Goal: Information Seeking & Learning: Learn about a topic

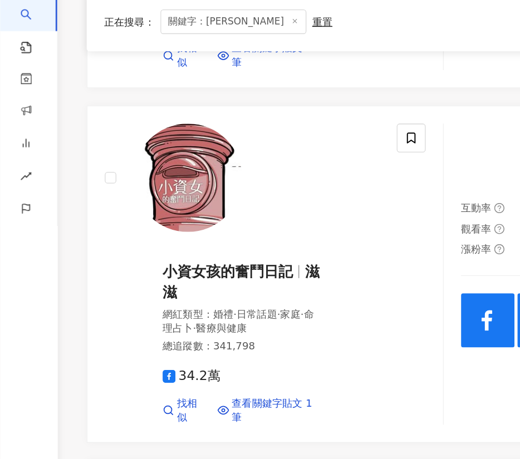
scroll to position [1498, 0]
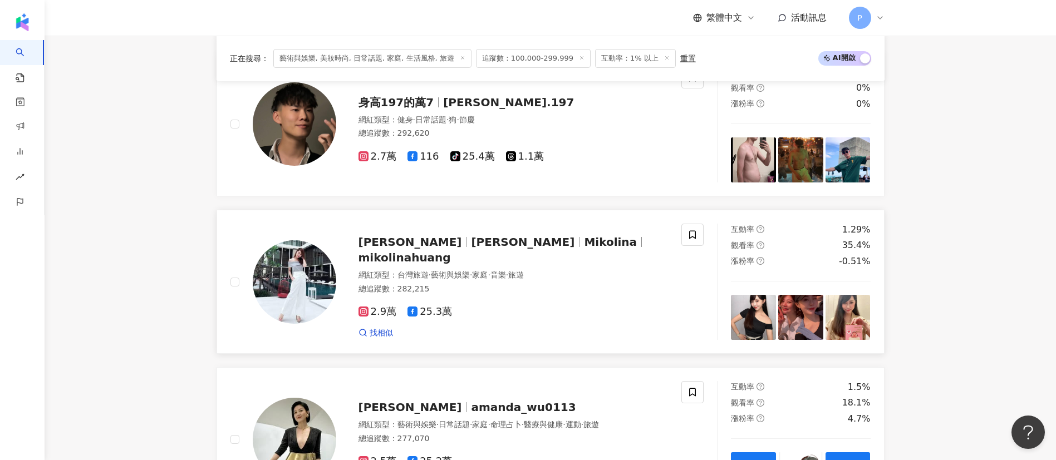
scroll to position [1134, 0]
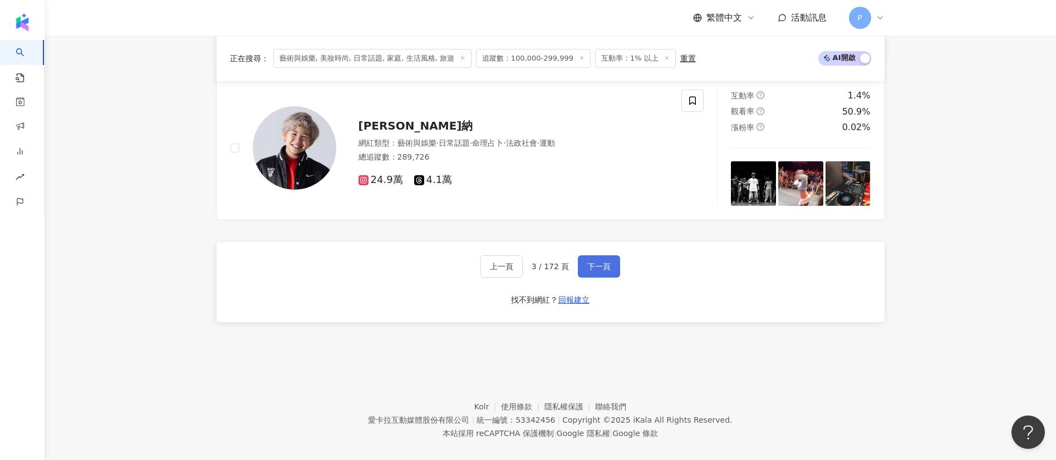
click at [597, 262] on span "下一頁" at bounding box center [598, 266] width 23 height 9
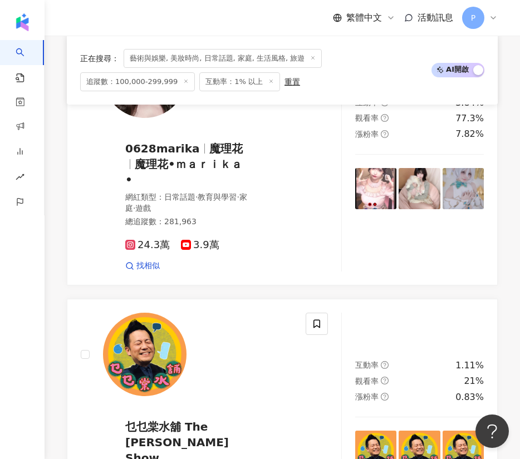
scroll to position [2339, 0]
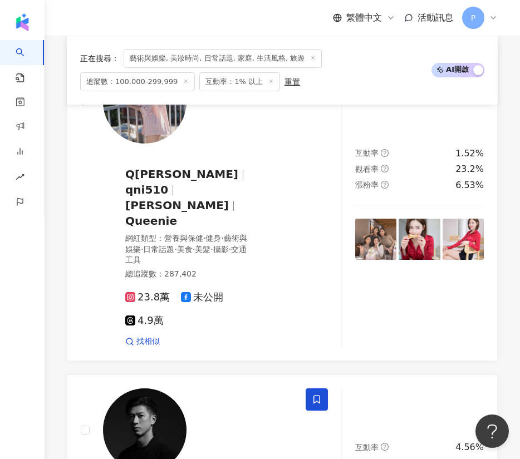
scroll to position [963, 0]
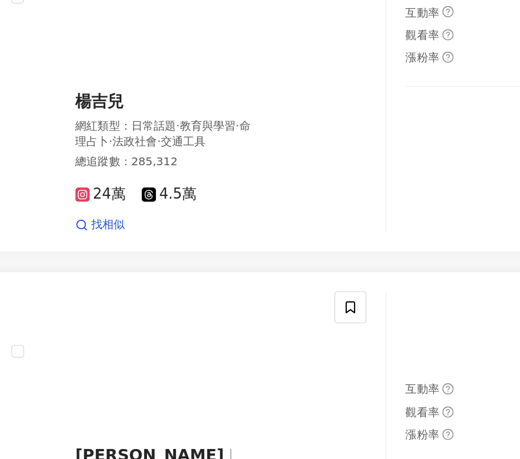
scroll to position [436, 0]
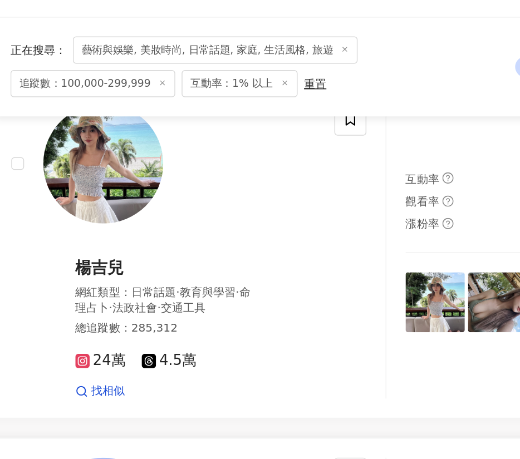
drag, startPoint x: 178, startPoint y: 144, endPoint x: 155, endPoint y: 244, distance: 102.8
click at [155, 329] on link "賴慧如 國民小妹-賴慧如 網紅類型 ： 婚禮 · 藝術與娛樂 · 日常話題 · 音樂 · 穿搭 總追蹤數 ： 275,196 3.6萬 24萬 找相似 互動率…" at bounding box center [282, 461] width 431 height 265
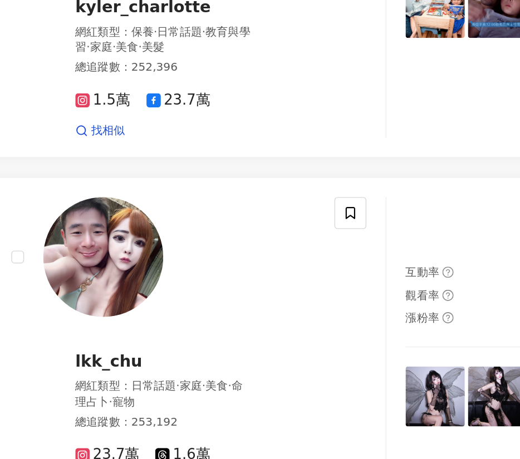
scroll to position [2452, 0]
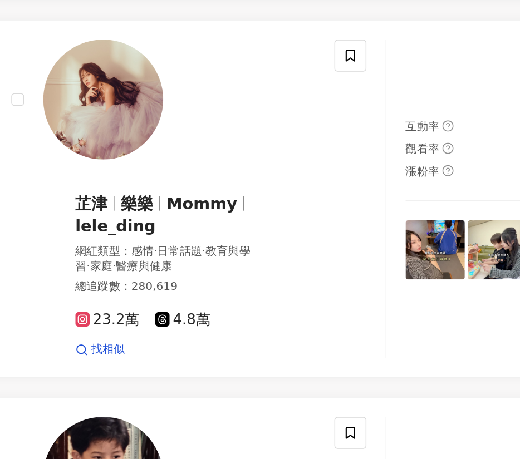
scroll to position [1084, 0]
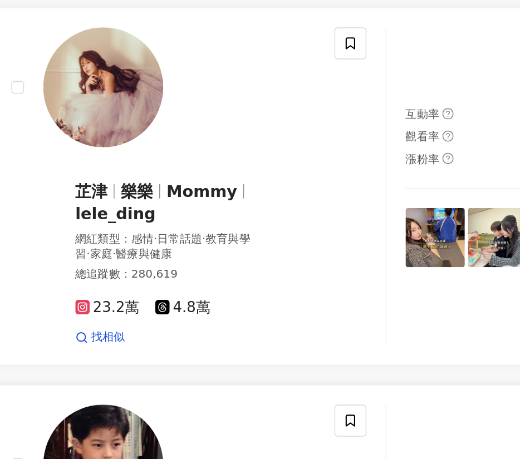
click at [171, 421] on img at bounding box center [145, 463] width 84 height 84
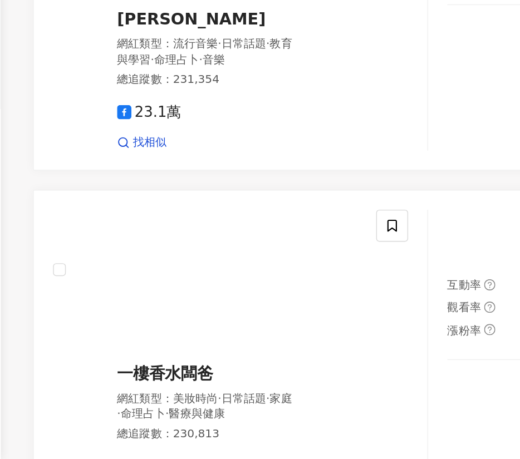
scroll to position [2250, 0]
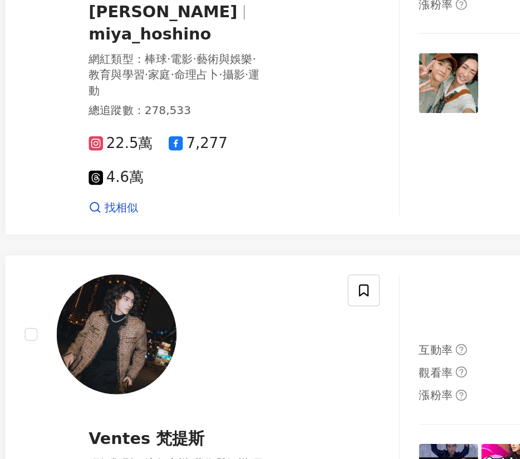
scroll to position [1907, 0]
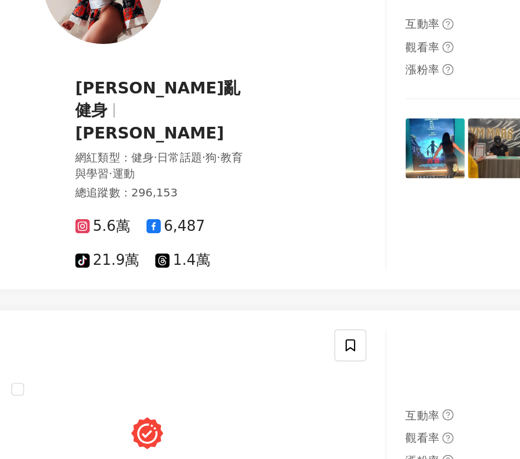
scroll to position [2328, 0]
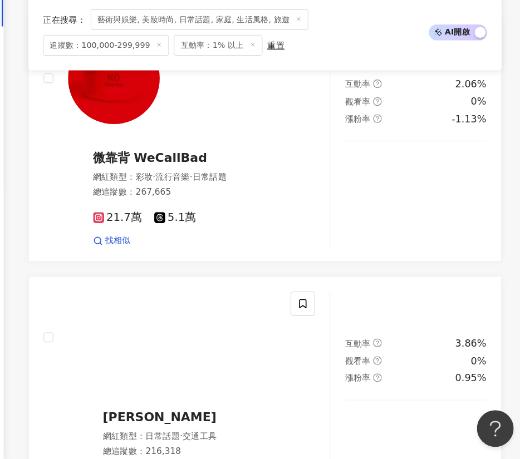
scroll to position [2319, 0]
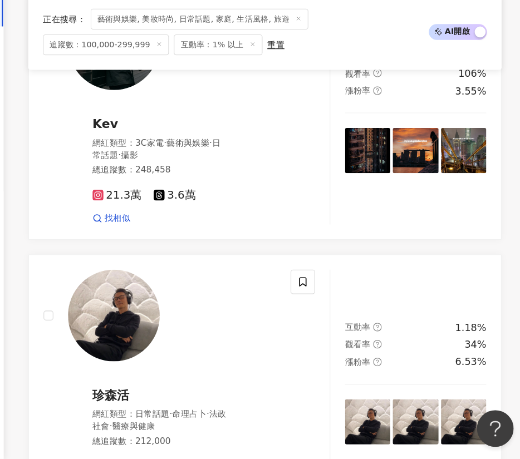
scroll to position [2430, 0]
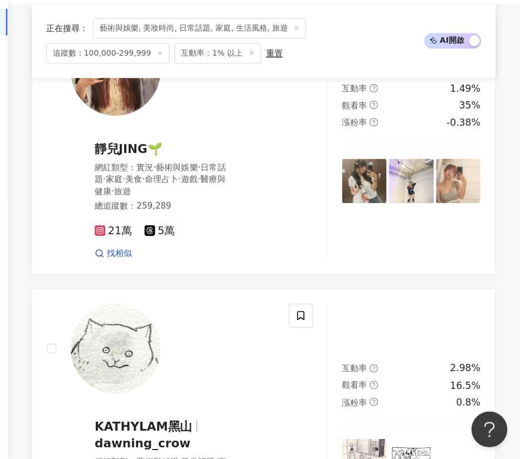
scroll to position [2436, 0]
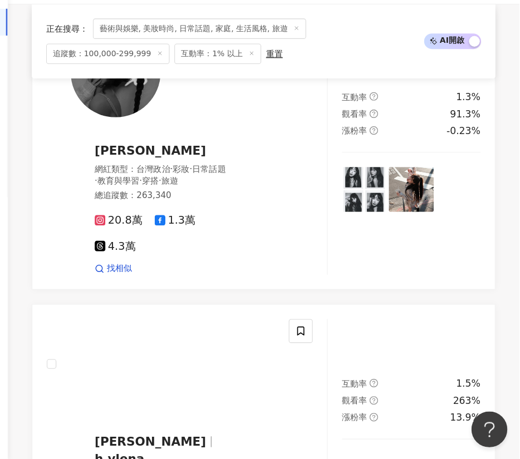
scroll to position [1708, 0]
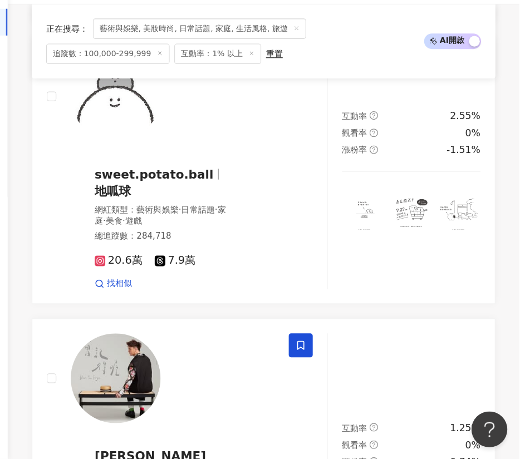
scroll to position [2406, 0]
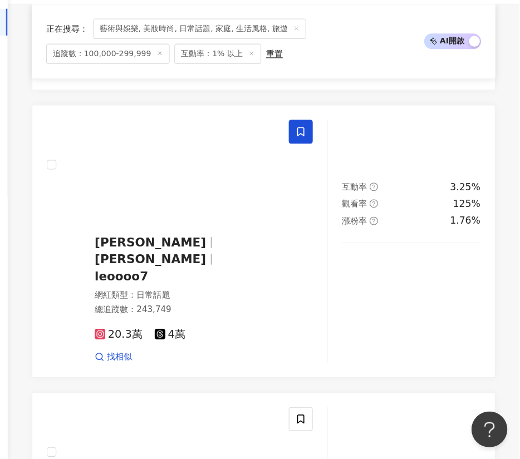
scroll to position [2292, 0]
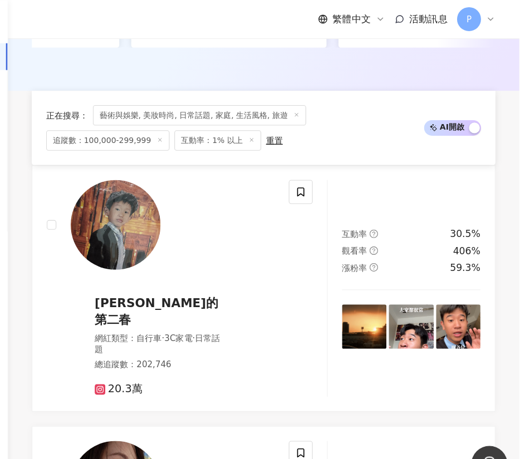
scroll to position [345, 0]
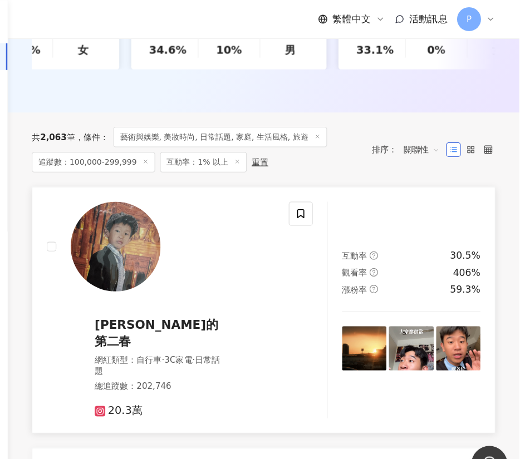
click at [164, 230] on img at bounding box center [145, 230] width 84 height 84
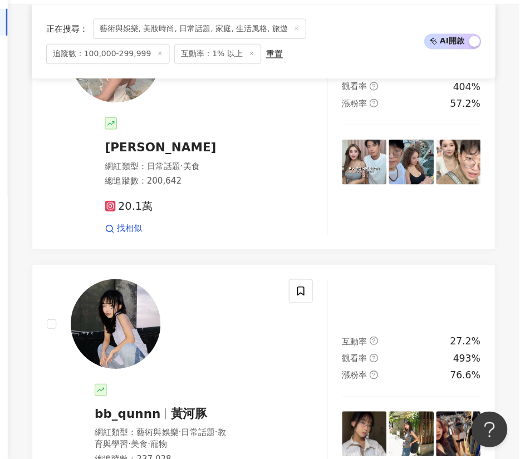
scroll to position [2175, 0]
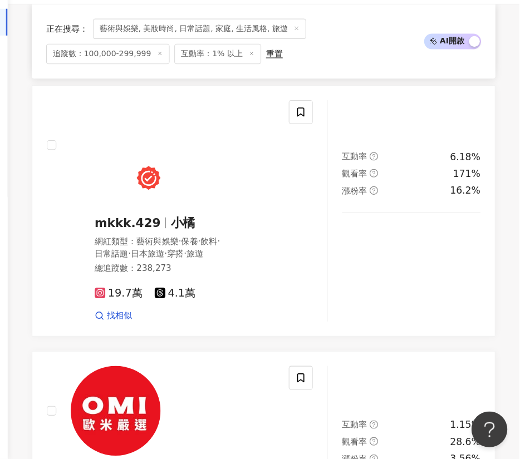
scroll to position [2244, 0]
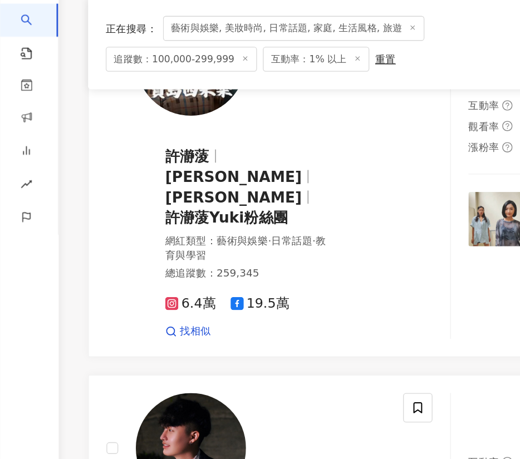
scroll to position [2250, 0]
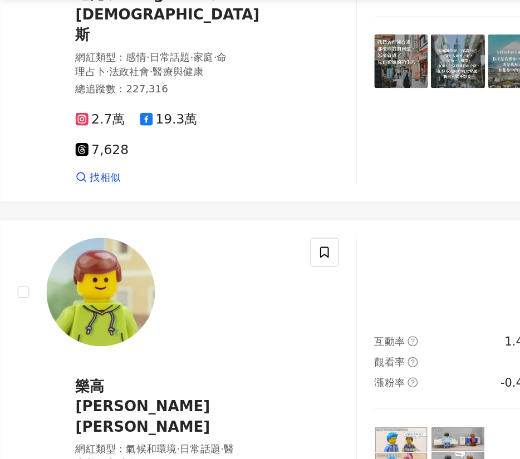
scroll to position [2279, 0]
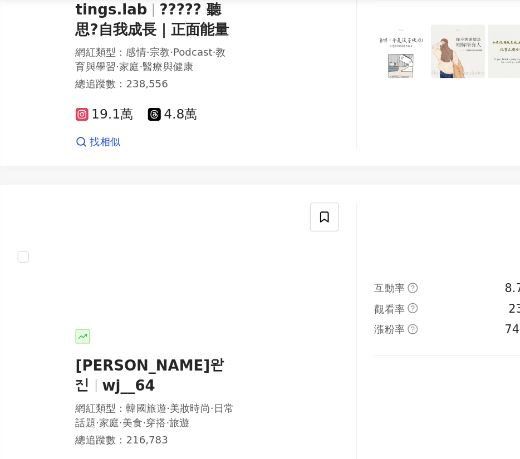
scroll to position [2296, 0]
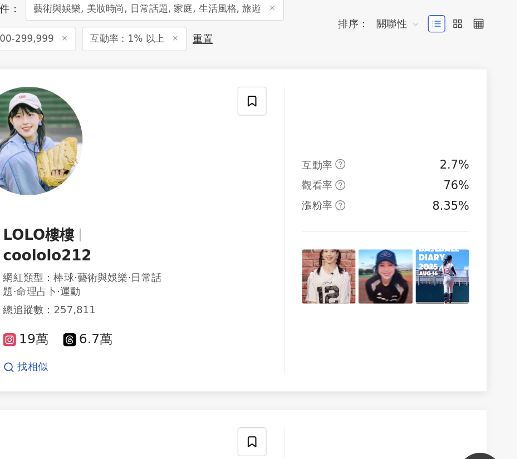
scroll to position [399, 0]
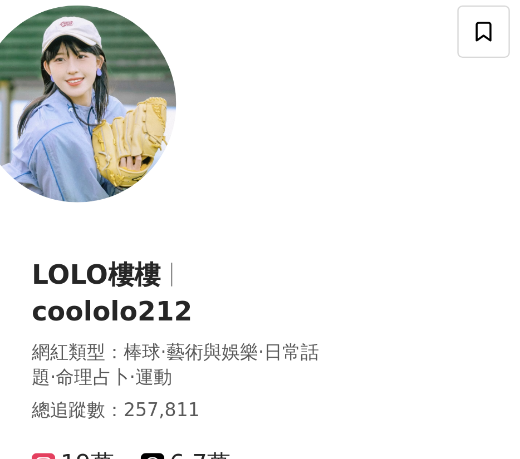
click at [166, 213] on img at bounding box center [145, 175] width 84 height 84
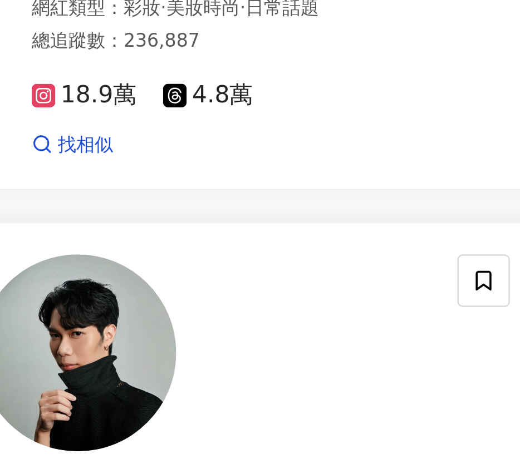
scroll to position [2392, 0]
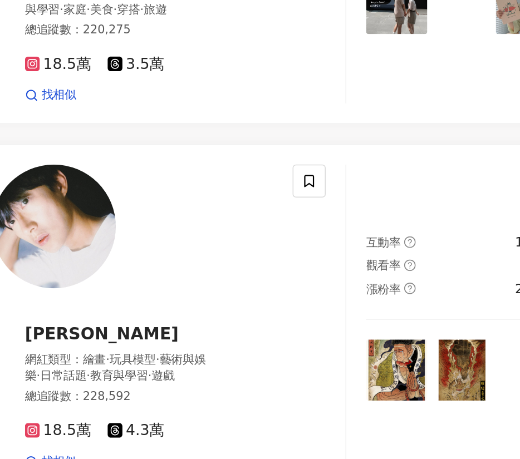
scroll to position [2193, 0]
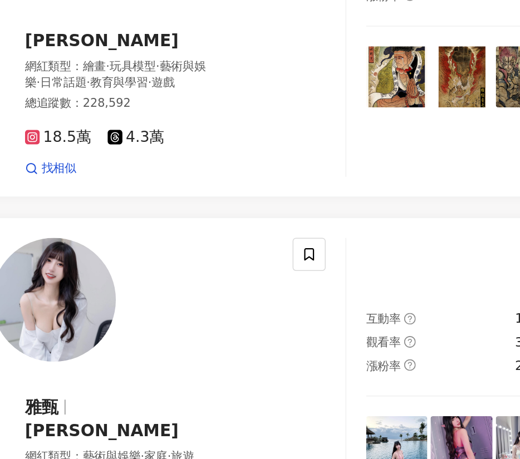
scroll to position [2362, 0]
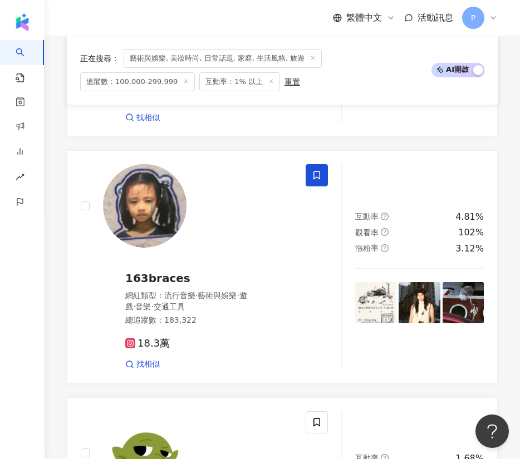
scroll to position [1998, 0]
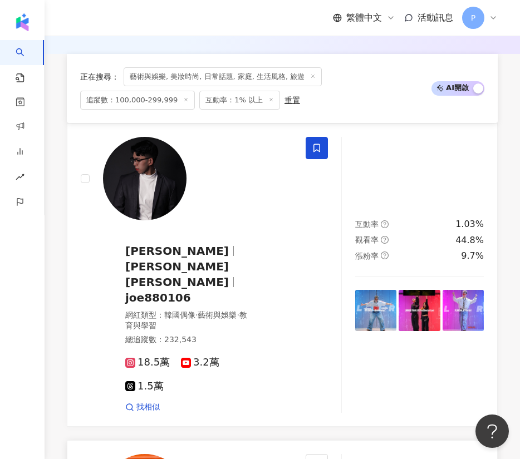
scroll to position [394, 0]
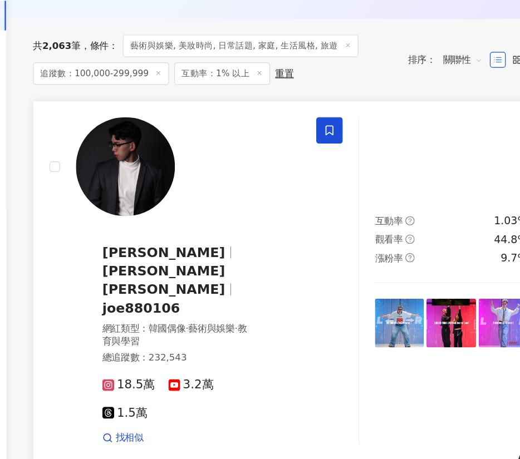
click at [153, 216] on img at bounding box center [145, 181] width 84 height 84
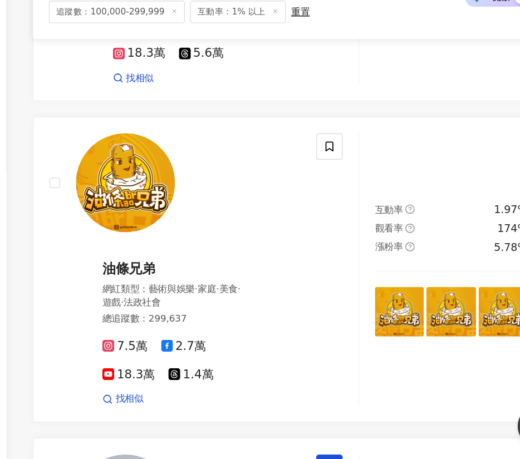
scroll to position [2485, 0]
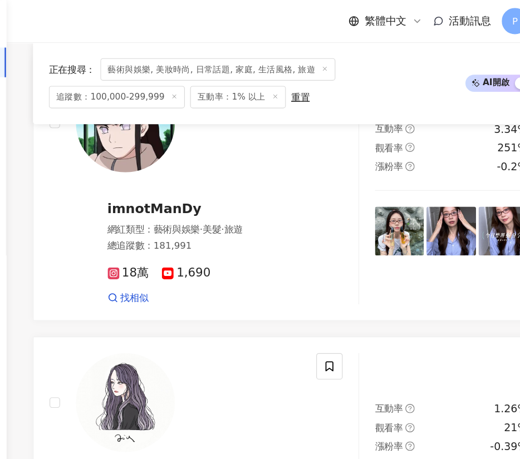
scroll to position [2366, 0]
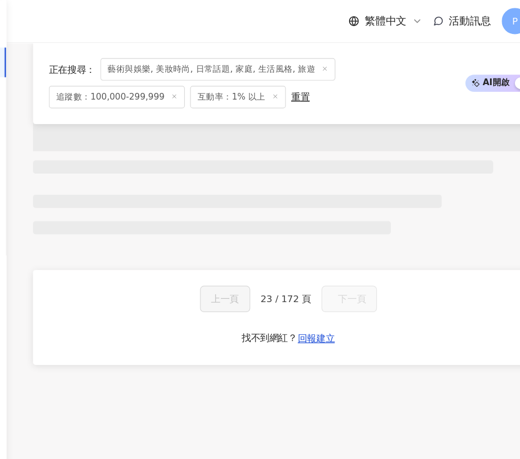
scroll to position [903, 0]
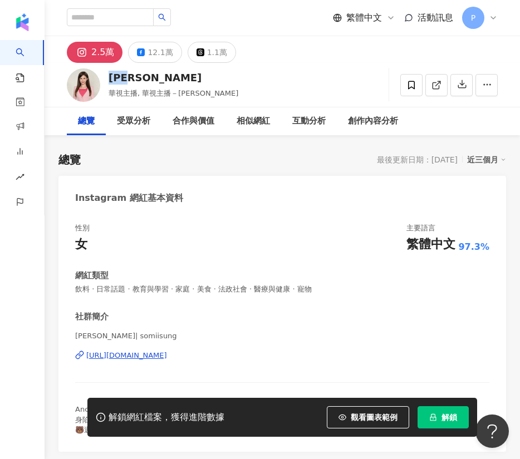
drag, startPoint x: 134, startPoint y: 77, endPoint x: 139, endPoint y: 77, distance: 5.6
click at [139, 77] on div "[PERSON_NAME]" at bounding box center [174, 78] width 130 height 14
click at [164, 50] on div "12.1萬" at bounding box center [160, 53] width 25 height 16
click at [140, 48] on icon at bounding box center [141, 52] width 8 height 8
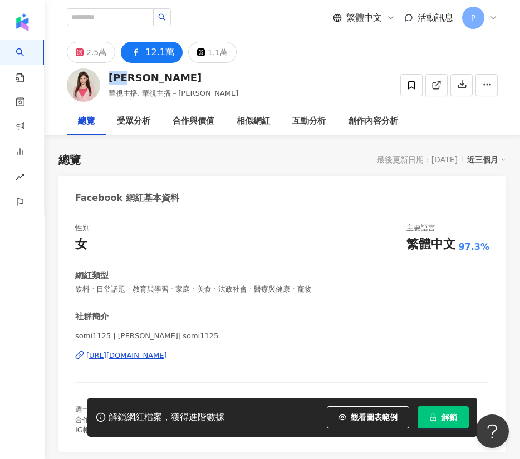
click at [167, 352] on div "https://www.facebook.com/213428948707353" at bounding box center [126, 356] width 81 height 10
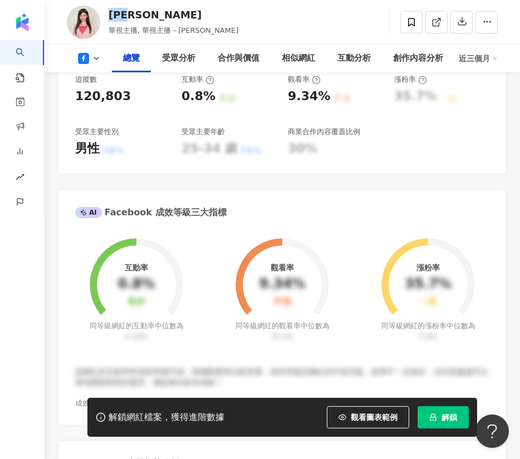
scroll to position [607, 0]
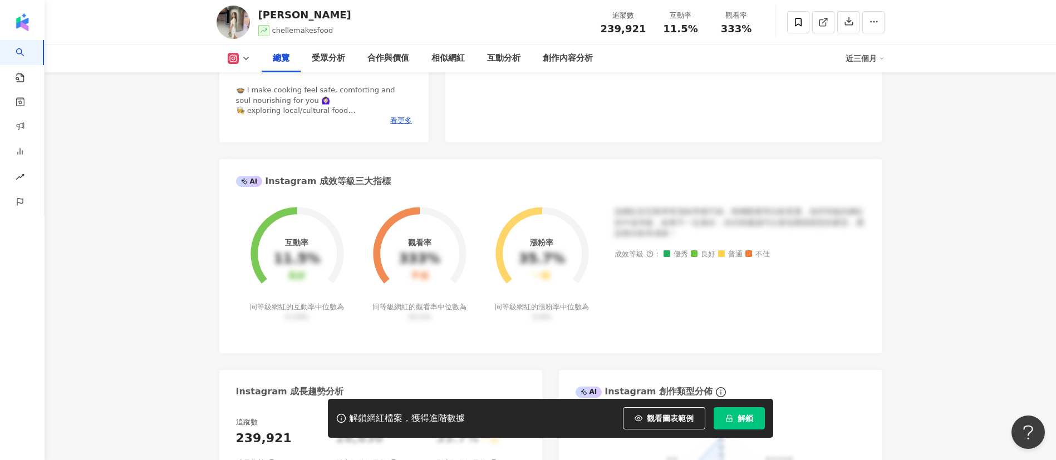
scroll to position [167, 0]
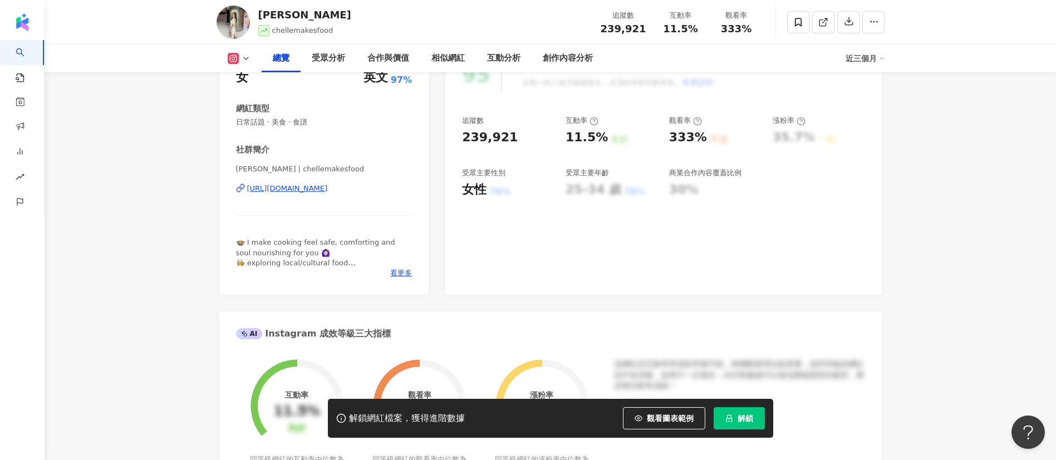
click at [322, 186] on div "https://www.instagram.com/chellemakesfood/" at bounding box center [287, 189] width 81 height 10
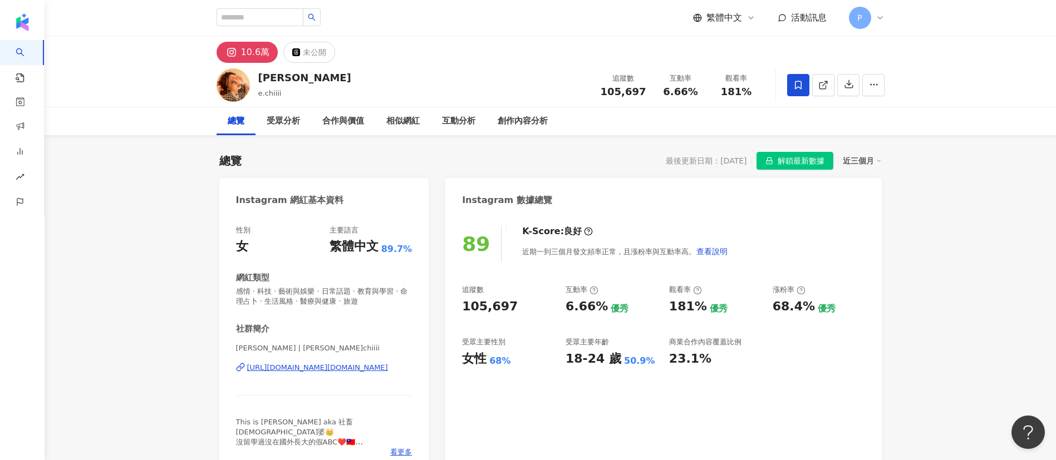
click at [314, 369] on div "[URL][DOMAIN_NAME][DOMAIN_NAME]" at bounding box center [317, 368] width 141 height 10
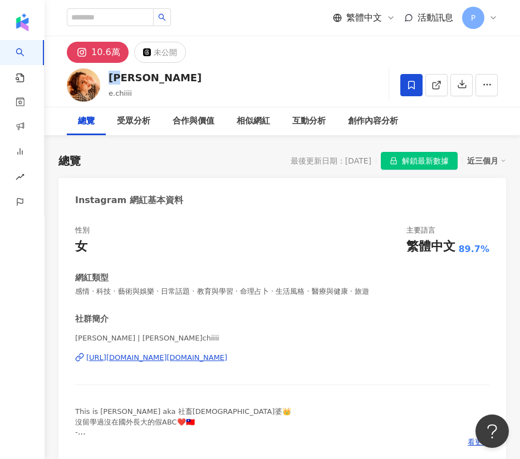
drag, startPoint x: 105, startPoint y: 75, endPoint x: 126, endPoint y: 76, distance: 21.7
click at [126, 76] on div "琦琦 e.chiiii 追蹤數 105,697 互動率 6.66% 觀看率 181%" at bounding box center [282, 85] width 475 height 44
copy div "琦琦"
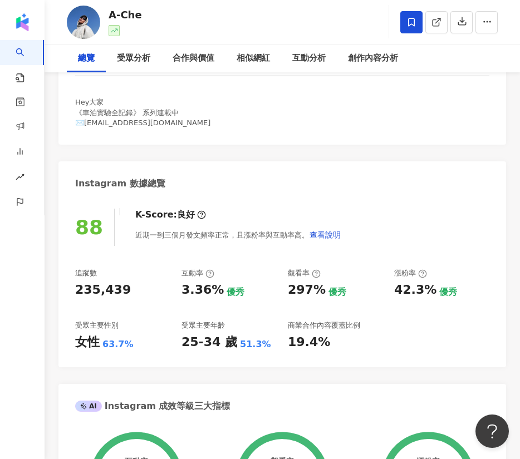
scroll to position [251, 0]
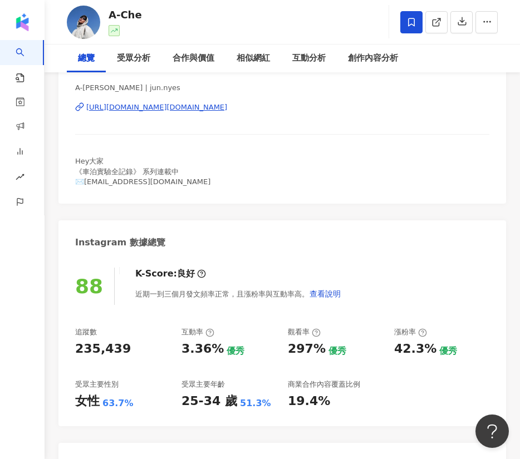
click at [121, 105] on div "[URL][DOMAIN_NAME][DOMAIN_NAME]" at bounding box center [156, 107] width 141 height 10
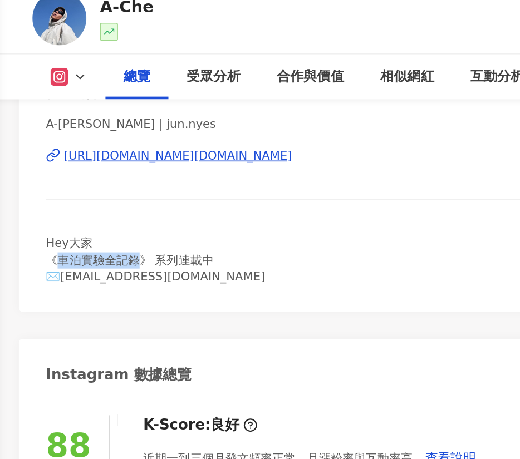
drag, startPoint x: 81, startPoint y: 171, endPoint x: 130, endPoint y: 171, distance: 49.0
click at [130, 171] on span "Hey大家 《車泊實驗全記錄》 系列連載中 ✉️ache.task@gmail.com" at bounding box center [142, 171] width 135 height 28
copy span "車泊實驗全記錄"
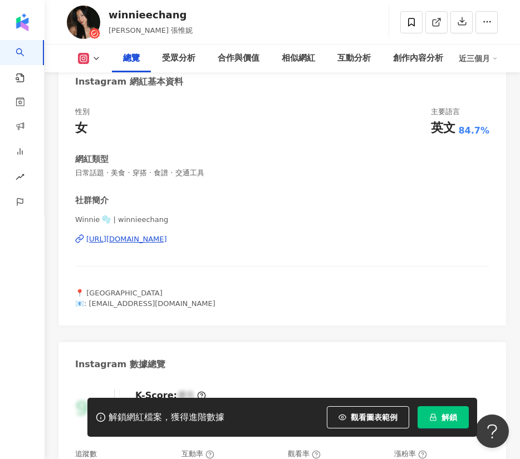
scroll to position [167, 0]
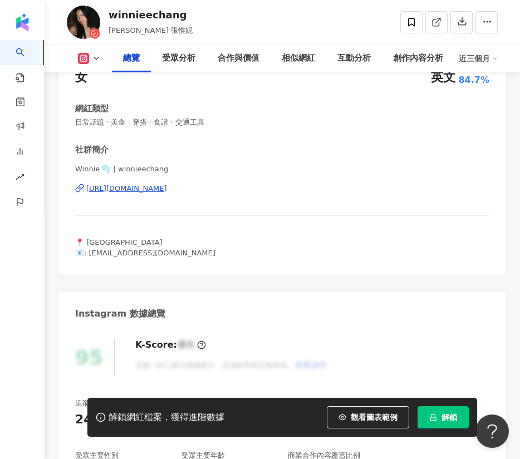
click at [137, 189] on div "[URL][DOMAIN_NAME]" at bounding box center [126, 189] width 81 height 10
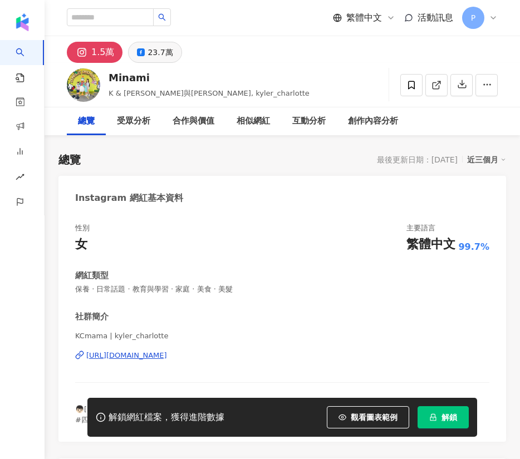
click at [159, 50] on div "23.7萬" at bounding box center [160, 53] width 25 height 16
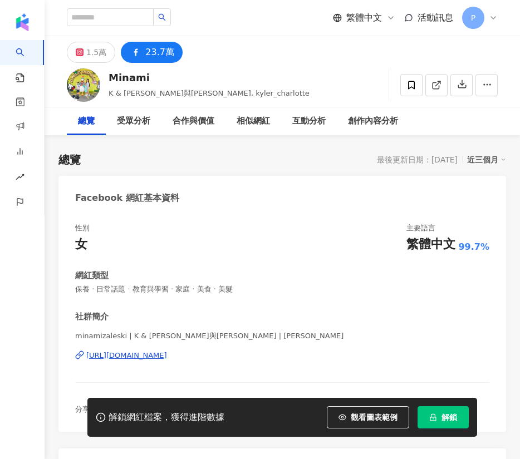
click at [153, 54] on div "23.7萬" at bounding box center [159, 53] width 29 height 16
click at [167, 354] on div "https://www.facebook.com/173529796061457" at bounding box center [126, 356] width 81 height 10
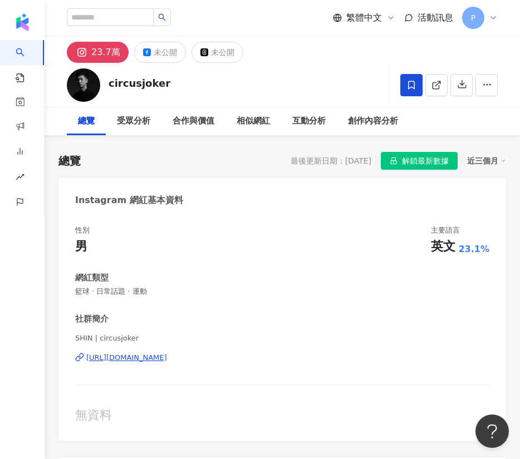
click at [164, 353] on div "https://www.instagram.com/circusjoker/" at bounding box center [126, 358] width 81 height 10
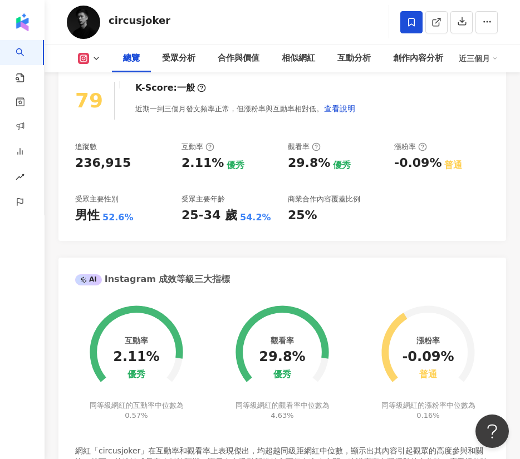
scroll to position [418, 0]
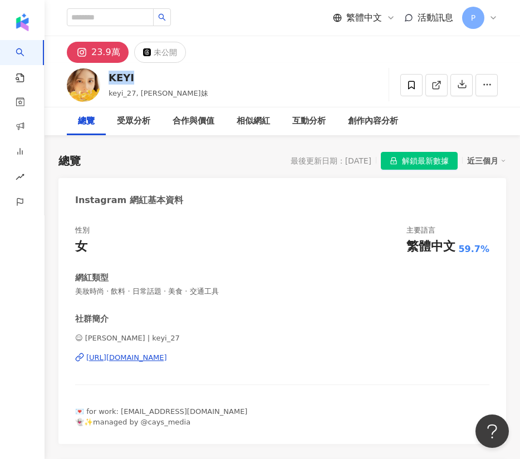
drag, startPoint x: 109, startPoint y: 76, endPoint x: 135, endPoint y: 76, distance: 26.2
click at [135, 76] on div "KEYI" at bounding box center [159, 78] width 100 height 14
copy div "KEYI"
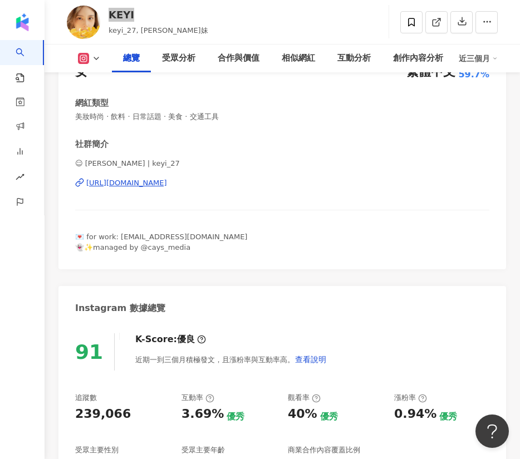
scroll to position [251, 0]
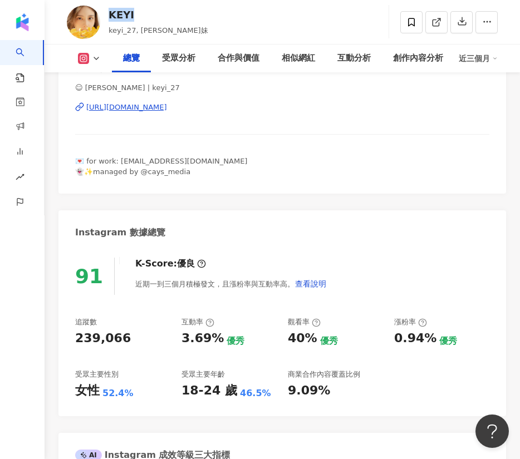
click at [167, 109] on div "https://www.instagram.com/keyi_27/" at bounding box center [126, 107] width 81 height 10
click at [133, 107] on div "https://www.instagram.com/keyi_27/" at bounding box center [126, 107] width 81 height 10
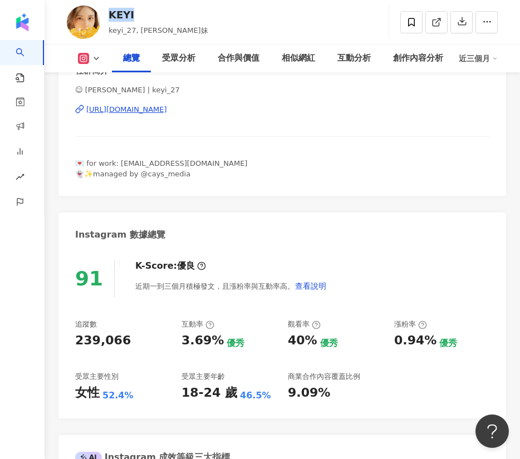
scroll to position [334, 0]
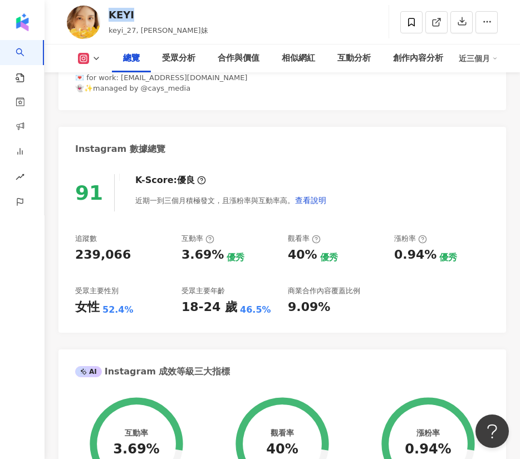
click at [142, 16] on div "KEYI" at bounding box center [159, 15] width 100 height 14
drag, startPoint x: 141, startPoint y: 16, endPoint x: 112, endPoint y: 13, distance: 29.6
click at [112, 13] on div "KEYI" at bounding box center [159, 15] width 100 height 14
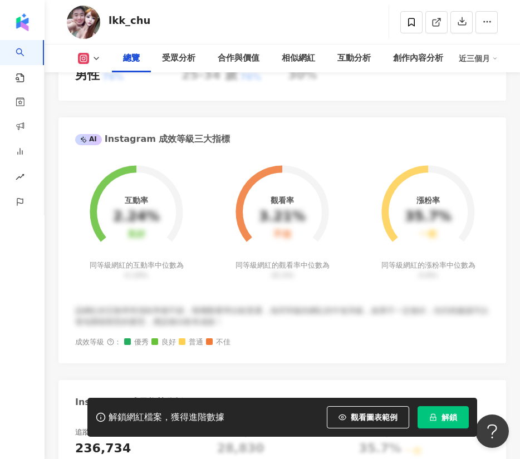
scroll to position [280, 0]
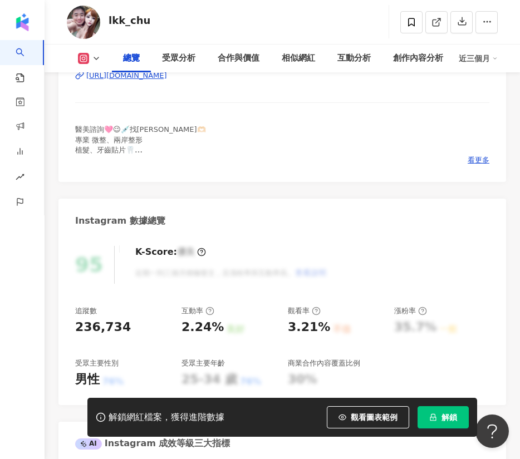
click at [145, 81] on div "https://www.instagram.com/lkk_chu/" at bounding box center [126, 76] width 81 height 10
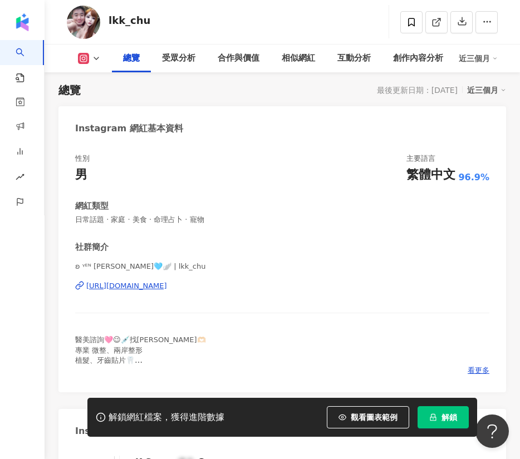
scroll to position [0, 0]
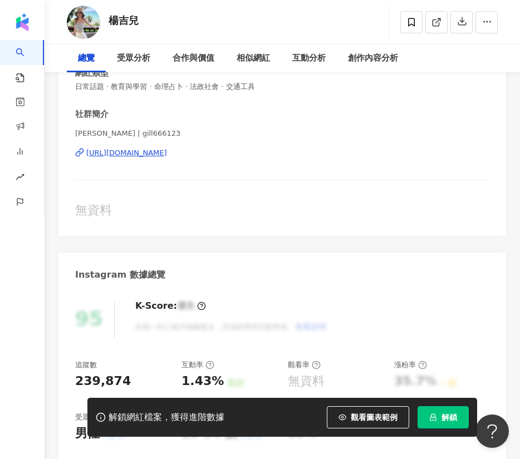
scroll to position [251, 0]
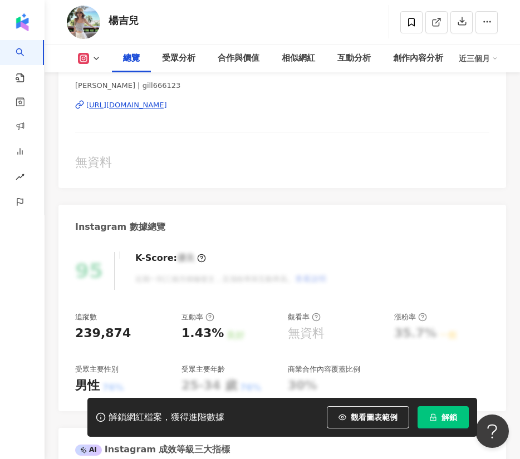
click at [167, 105] on div "https://www.instagram.com/gill666123/" at bounding box center [126, 105] width 81 height 10
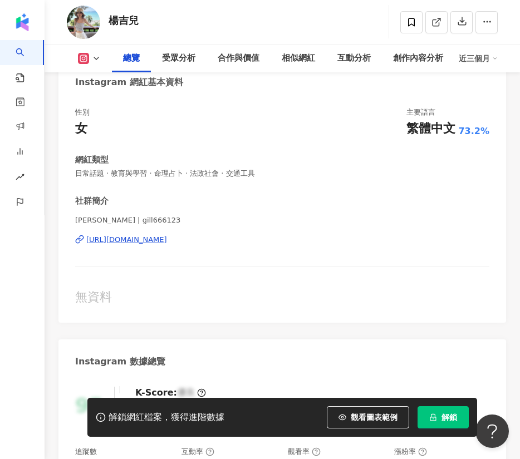
scroll to position [0, 0]
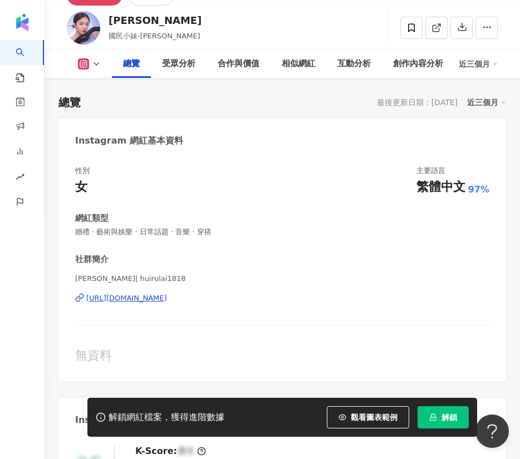
scroll to position [84, 0]
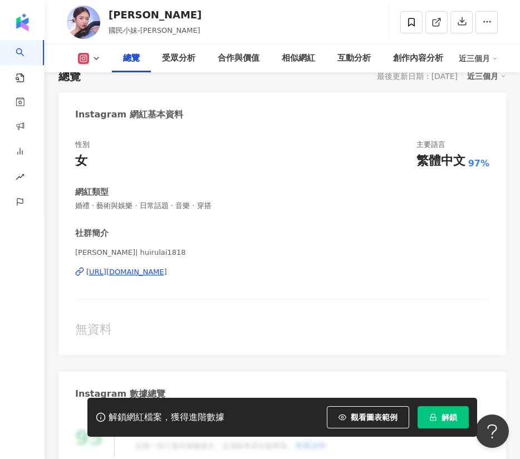
click at [167, 271] on div "https://www.instagram.com/huirulai1818/" at bounding box center [126, 272] width 81 height 10
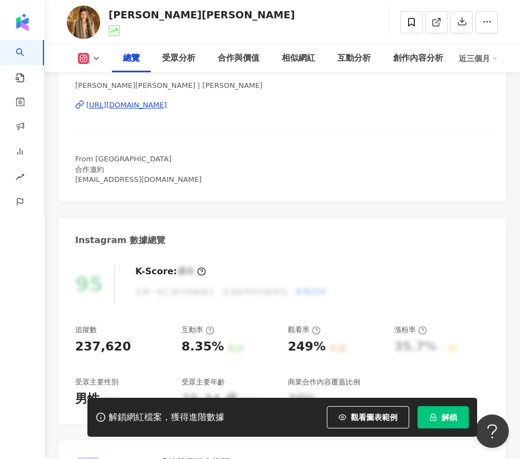
drag, startPoint x: 170, startPoint y: 102, endPoint x: 340, endPoint y: 37, distance: 181.9
click at [167, 102] on div "https://www.instagram.com/ryan_licheng/" at bounding box center [126, 105] width 81 height 10
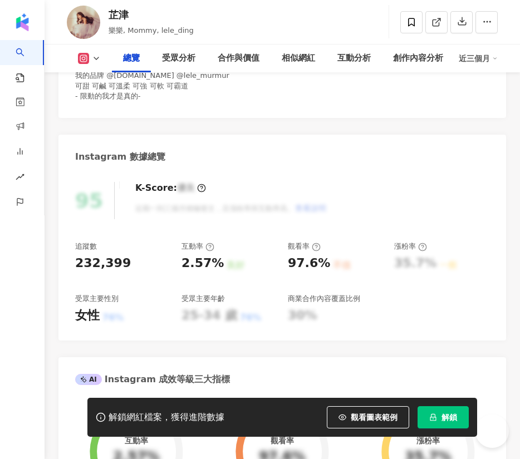
scroll to position [251, 0]
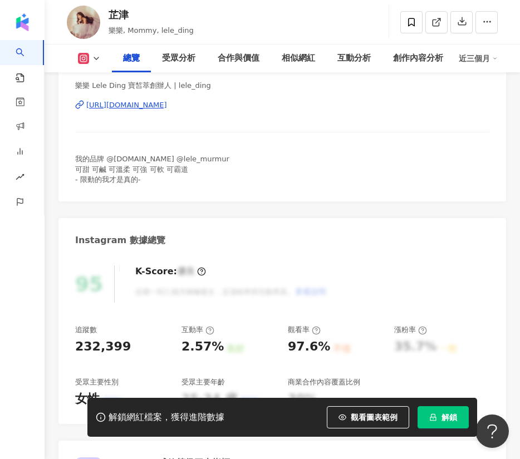
click at [135, 109] on div "https://www.instagram.com/lele_ding/" at bounding box center [126, 105] width 81 height 10
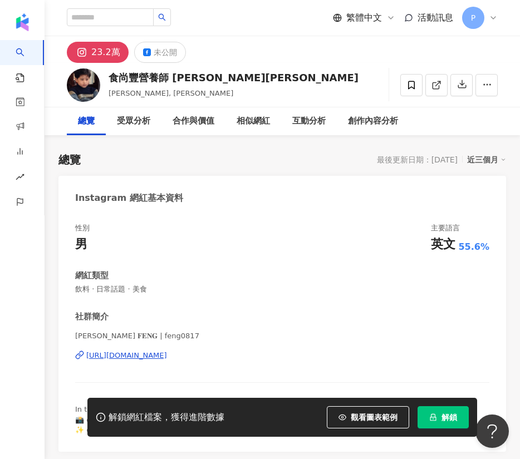
click at [167, 354] on div "[URL][DOMAIN_NAME]" at bounding box center [126, 356] width 81 height 10
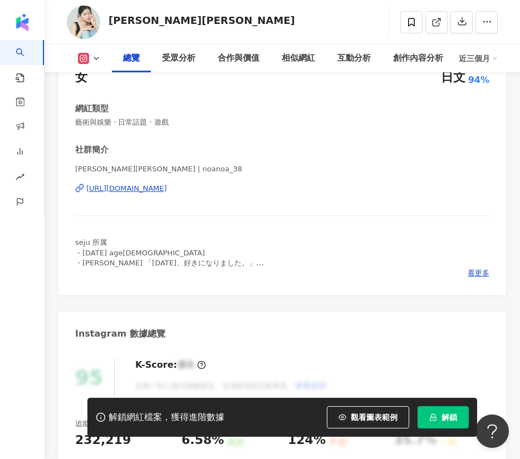
click at [141, 192] on div "https://www.instagram.com/noanoa_38/" at bounding box center [126, 189] width 81 height 10
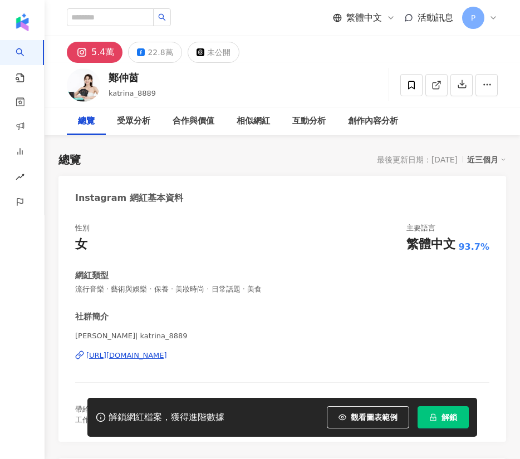
drag, startPoint x: 153, startPoint y: 51, endPoint x: 163, endPoint y: 357, distance: 306.4
click at [152, 51] on div "22.8萬" at bounding box center [160, 53] width 25 height 16
click at [151, 60] on div "22.8萬" at bounding box center [160, 53] width 25 height 16
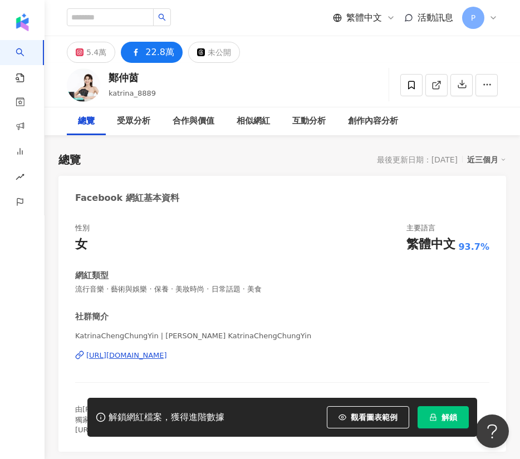
click at [167, 352] on div "https://www.facebook.com/973012702772700" at bounding box center [126, 356] width 81 height 10
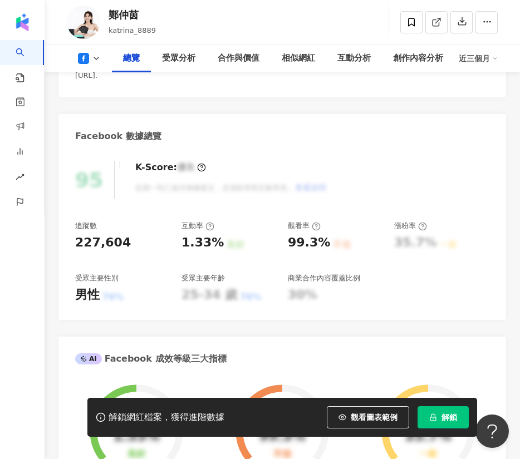
scroll to position [418, 0]
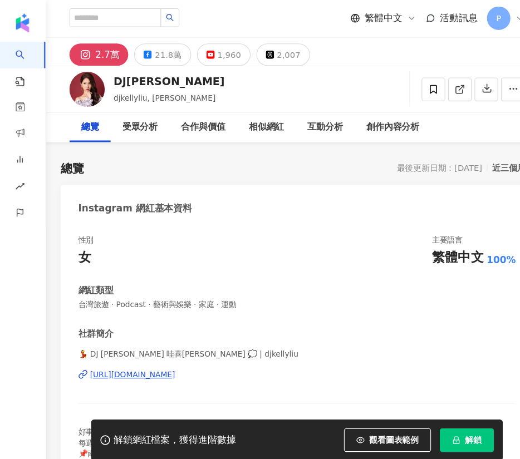
click at [153, 107] on div "受眾分析" at bounding box center [134, 121] width 56 height 28
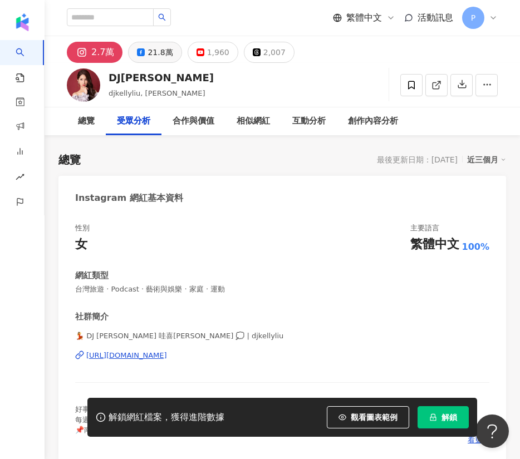
click at [153, 56] on div "21.8萬" at bounding box center [160, 53] width 25 height 16
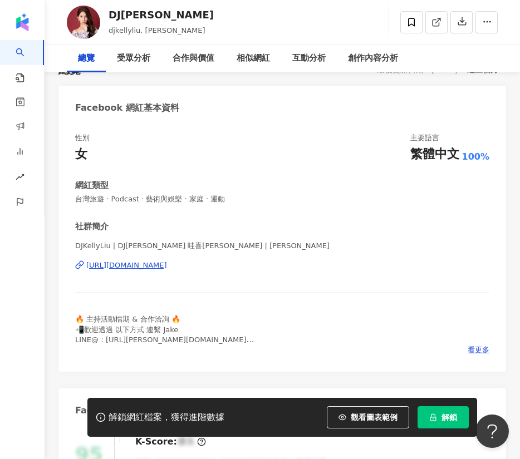
scroll to position [167, 0]
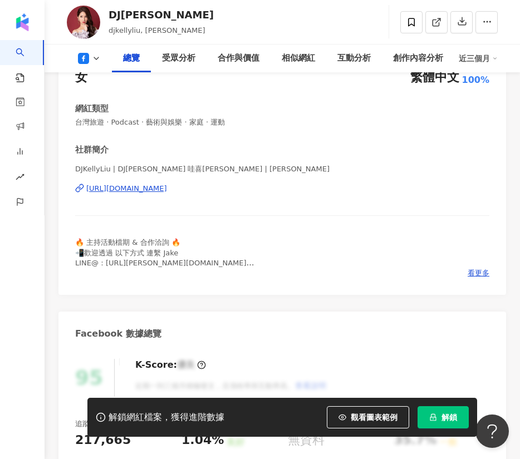
click at [167, 187] on div "https://www.facebook.com/1519128451652787" at bounding box center [126, 189] width 81 height 10
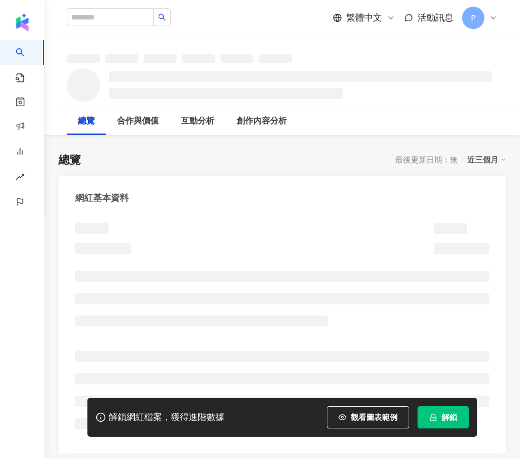
scroll to position [118, 0]
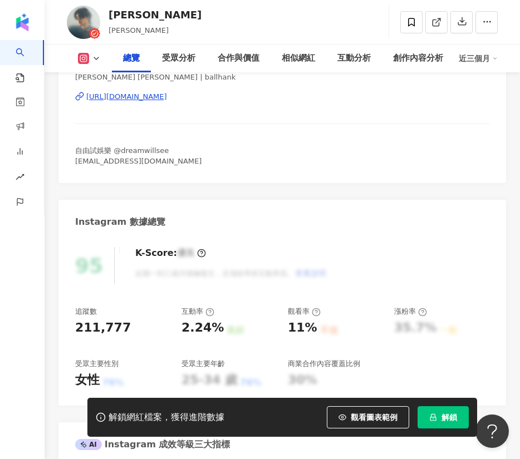
scroll to position [260, 0]
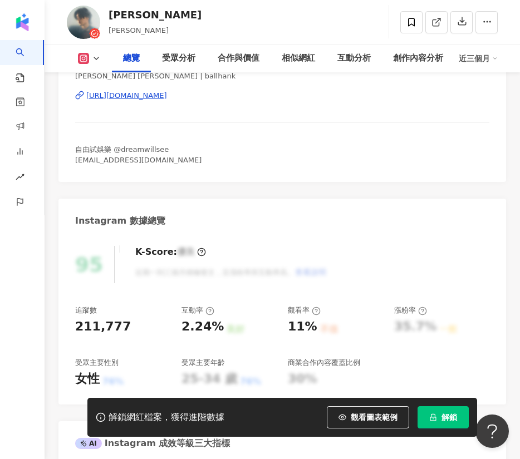
click at [155, 98] on div "[URL][DOMAIN_NAME]" at bounding box center [126, 96] width 81 height 10
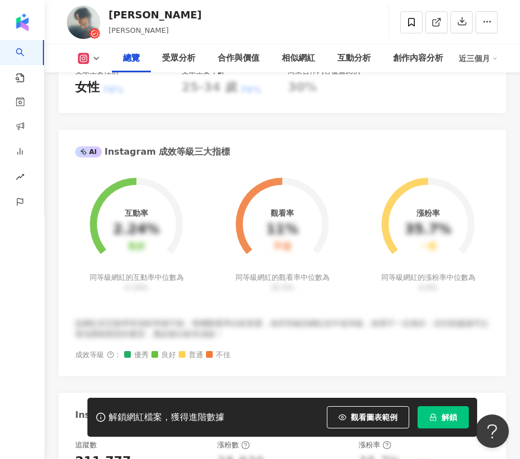
scroll to position [418, 0]
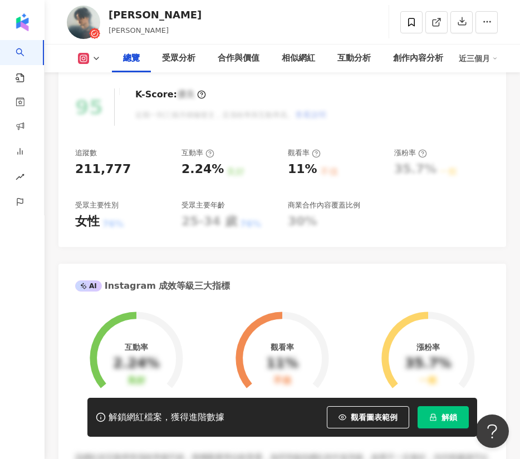
click at [454, 417] on span "解鎖" at bounding box center [450, 417] width 16 height 9
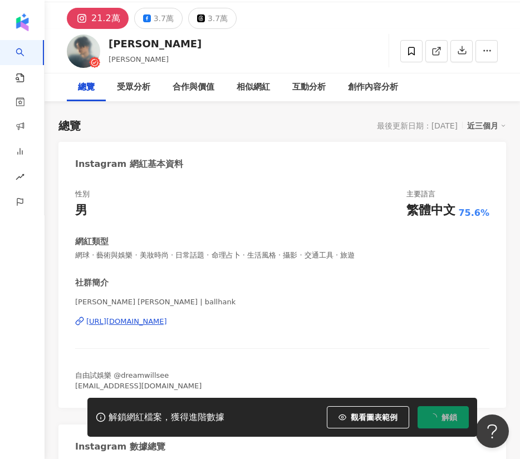
scroll to position [0, 0]
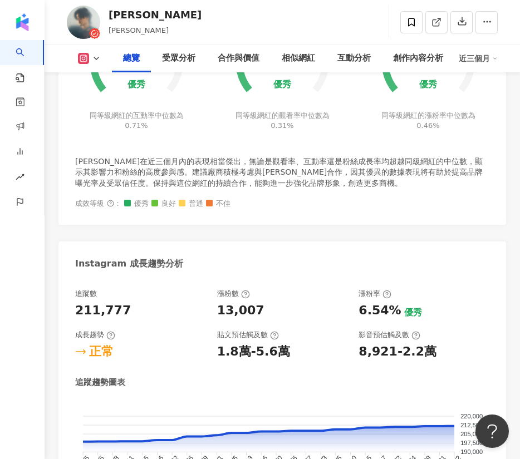
scroll to position [501, 0]
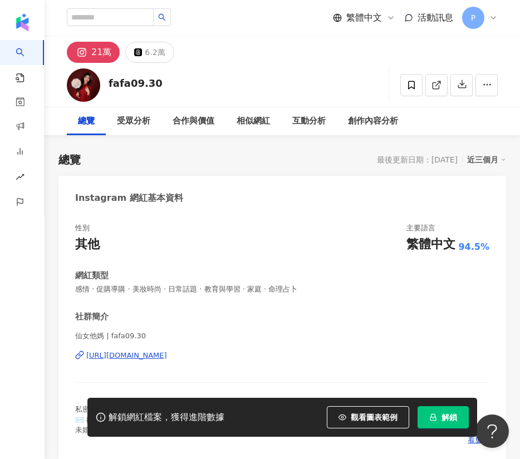
click at [167, 351] on div "https://www.instagram.com/fafa09.30/" at bounding box center [126, 356] width 81 height 10
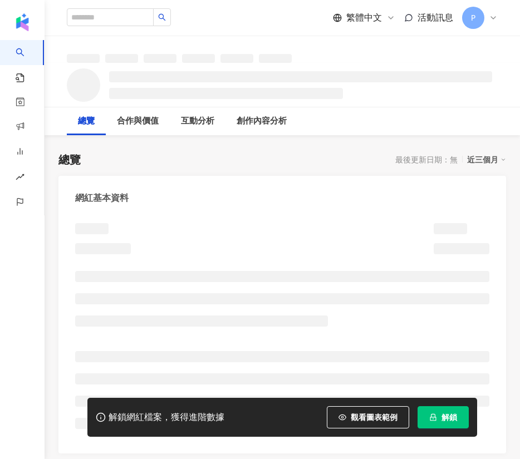
scroll to position [124, 0]
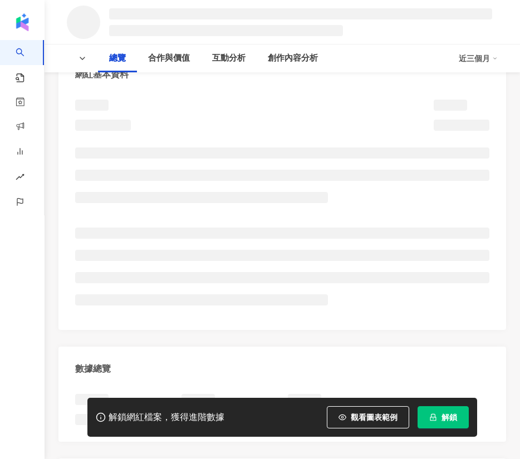
scroll to position [125, 0]
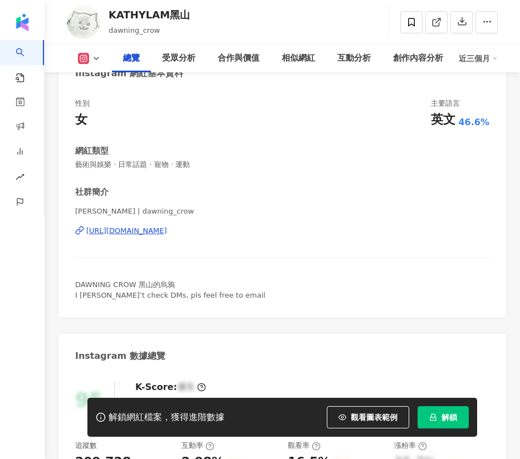
click at [167, 226] on div "[URL][DOMAIN_NAME]" at bounding box center [126, 231] width 81 height 10
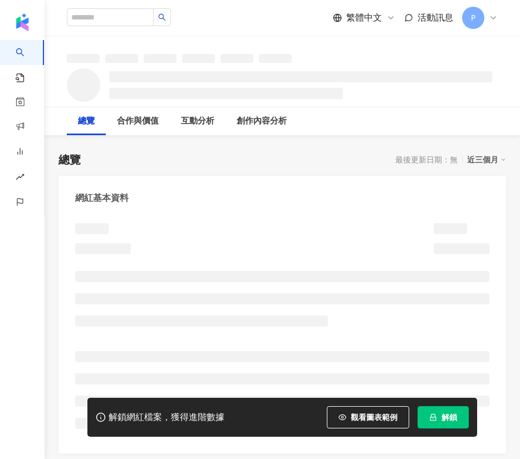
click at [442, 416] on span "解鎖" at bounding box center [450, 417] width 16 height 9
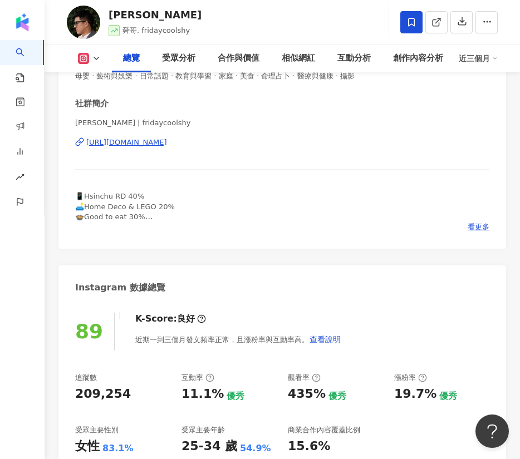
scroll to position [251, 0]
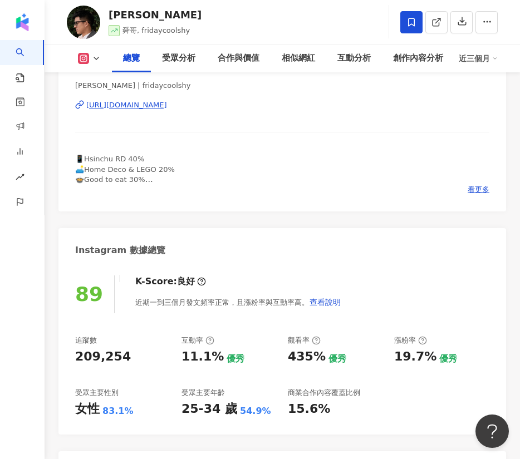
click at [158, 106] on div "https://www.instagram.com/fridaycoolshy/" at bounding box center [126, 105] width 81 height 10
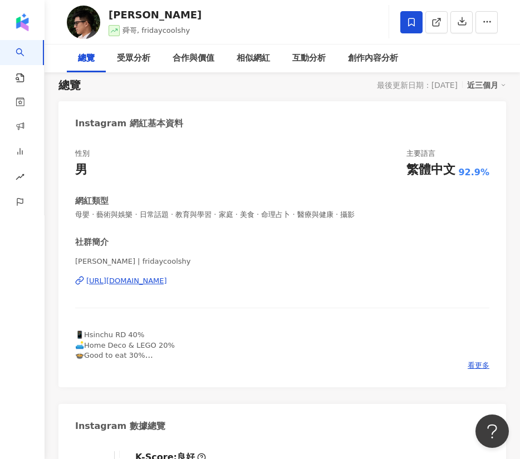
scroll to position [0, 0]
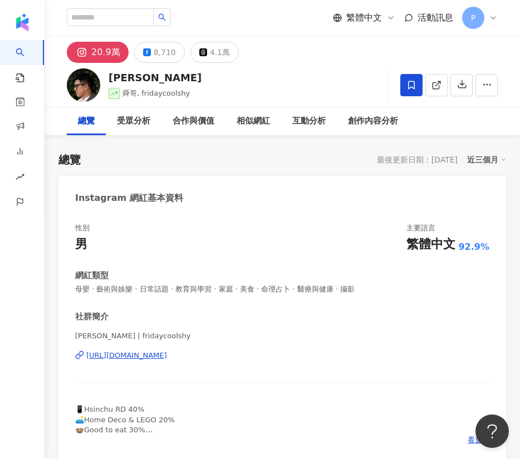
click at [175, 349] on div "Edward Kao | fridaycoolshy https://www.instagram.com/fridaycoolshy/" at bounding box center [282, 363] width 414 height 65
click at [167, 354] on div "https://www.instagram.com/fridaycoolshy/" at bounding box center [126, 356] width 81 height 10
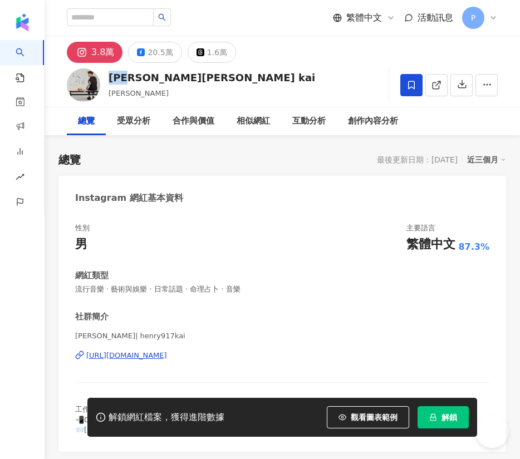
drag, startPoint x: 116, startPoint y: 78, endPoint x: 136, endPoint y: 81, distance: 20.2
click at [136, 81] on div "[PERSON_NAME][PERSON_NAME] kai" at bounding box center [212, 78] width 207 height 14
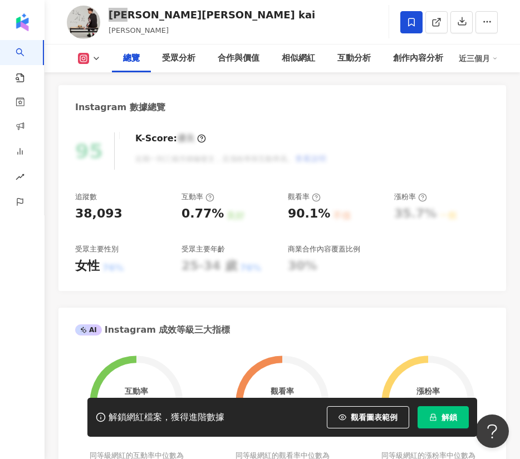
scroll to position [501, 0]
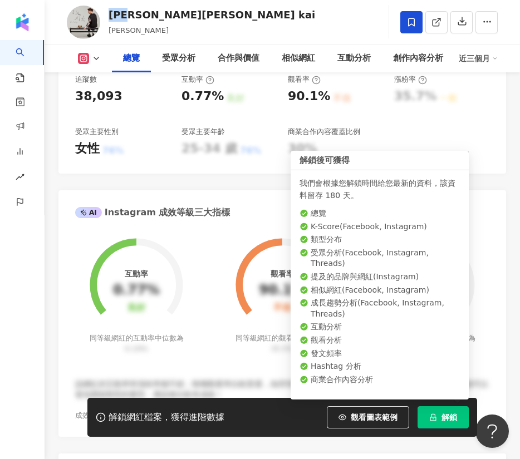
click at [460, 418] on button "解鎖" at bounding box center [443, 417] width 51 height 22
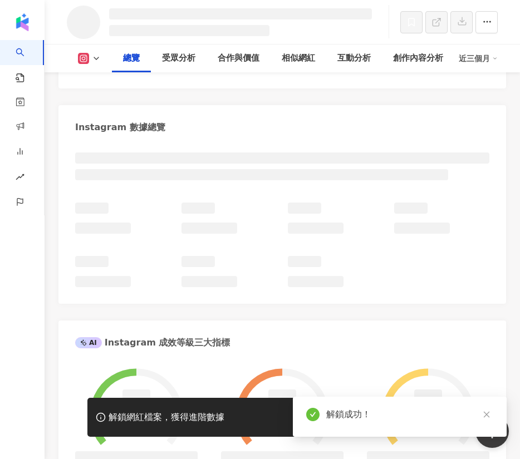
scroll to position [458, 0]
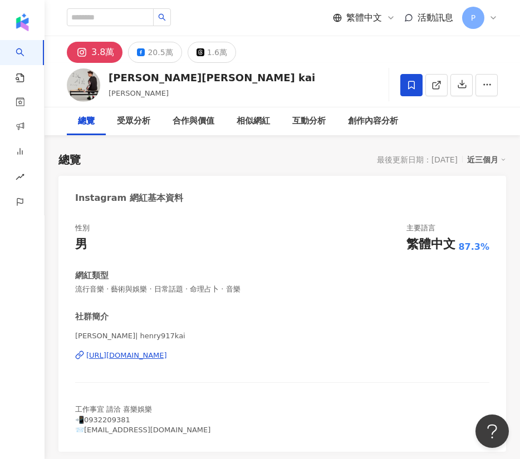
drag, startPoint x: 159, startPoint y: 50, endPoint x: 344, endPoint y: 51, distance: 184.8
click at [159, 49] on div "20.5萬" at bounding box center [160, 53] width 25 height 16
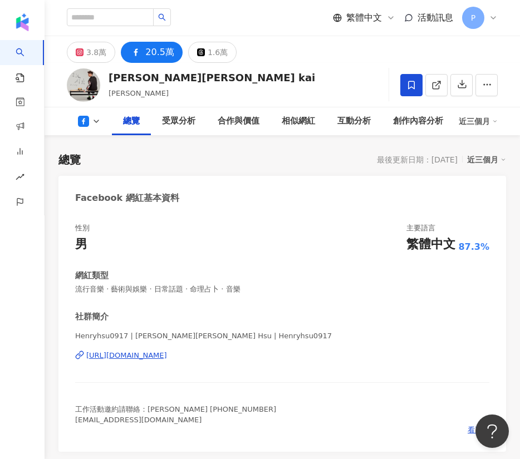
click at [200, 331] on div "Henryhsu0917 | [PERSON_NAME][PERSON_NAME] Hsu | Henryhsu0917 [URL][DOMAIN_NAME]" at bounding box center [282, 363] width 414 height 65
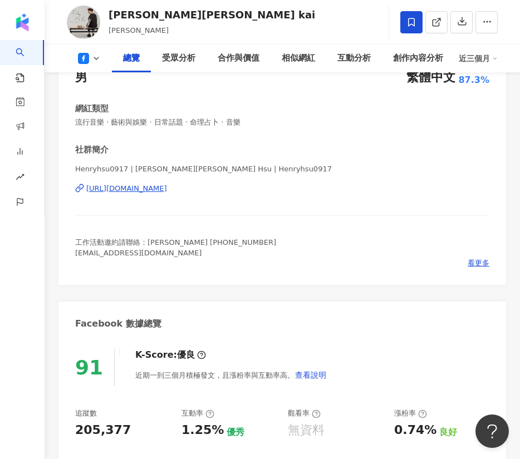
click at [167, 191] on div "https://www.facebook.com/202722083073248" at bounding box center [126, 189] width 81 height 10
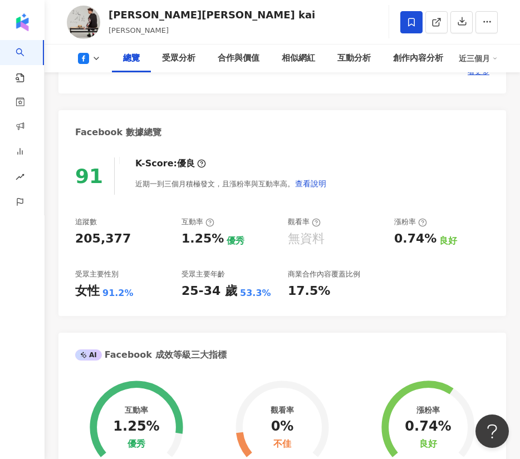
scroll to position [334, 0]
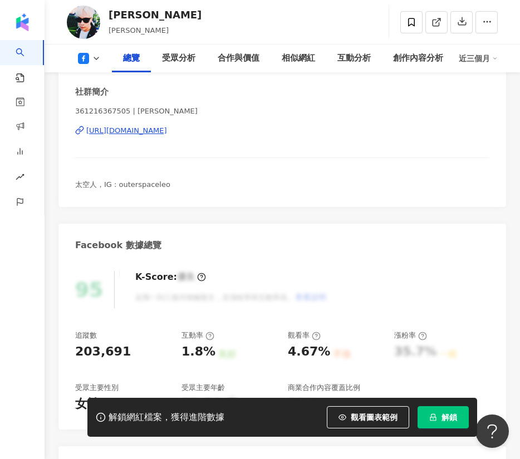
scroll to position [251, 0]
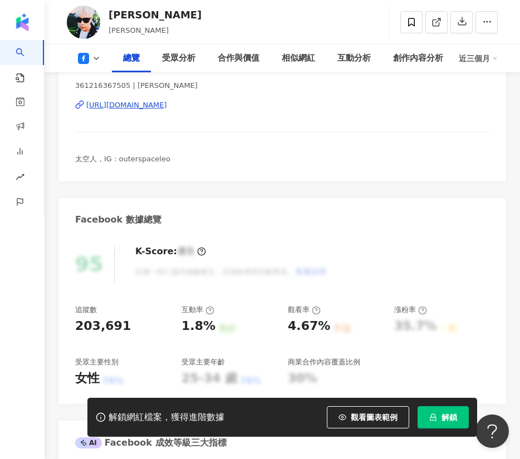
click at [440, 421] on button "解鎖" at bounding box center [443, 417] width 51 height 22
click at [167, 101] on div "[URL][DOMAIN_NAME]" at bounding box center [126, 105] width 81 height 10
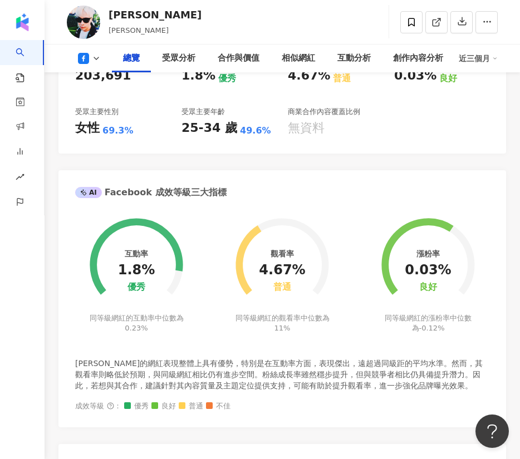
scroll to position [334, 0]
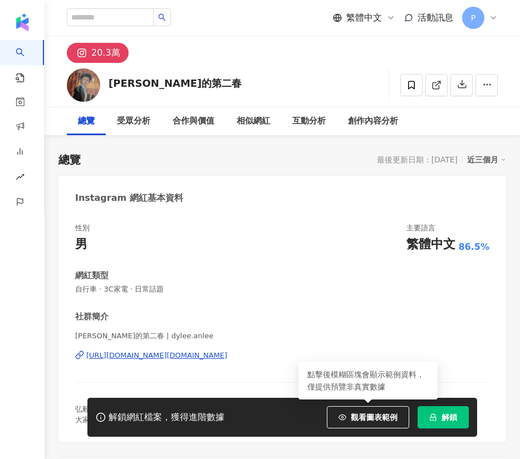
click at [453, 420] on span "解鎖" at bounding box center [450, 417] width 16 height 9
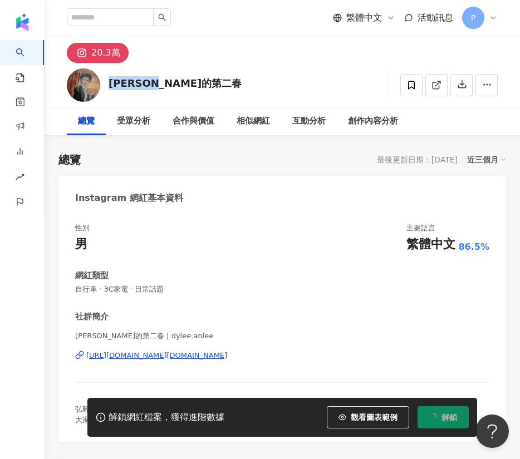
drag, startPoint x: 151, startPoint y: 81, endPoint x: 180, endPoint y: 83, distance: 29.0
click at [180, 83] on div "李弘毅的第二春 追蹤數 202,746 互動率 30.5% 觀看率 406%" at bounding box center [282, 85] width 475 height 44
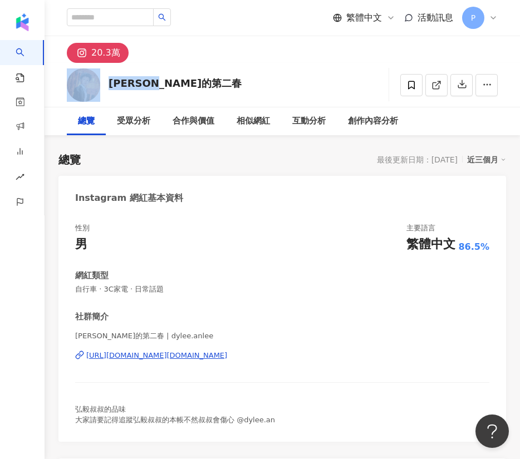
drag, startPoint x: 104, startPoint y: 81, endPoint x: 178, endPoint y: 82, distance: 73.5
click at [178, 82] on div "李弘毅的第二春 追蹤數 202,746 互動率 30.5% 觀看率 406%" at bounding box center [282, 85] width 475 height 44
drag, startPoint x: 172, startPoint y: 83, endPoint x: 134, endPoint y: 76, distance: 38.4
click at [146, 85] on div "李弘毅的第二春" at bounding box center [175, 83] width 133 height 14
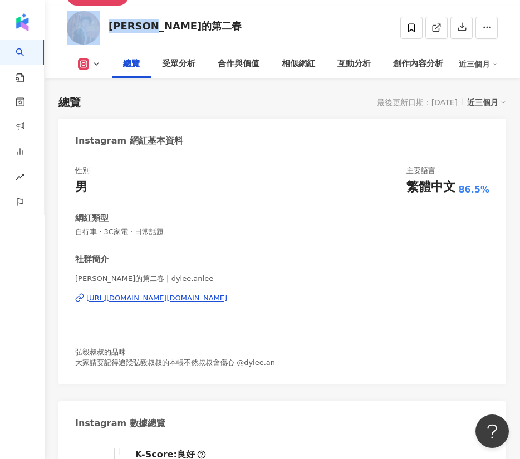
scroll to position [84, 0]
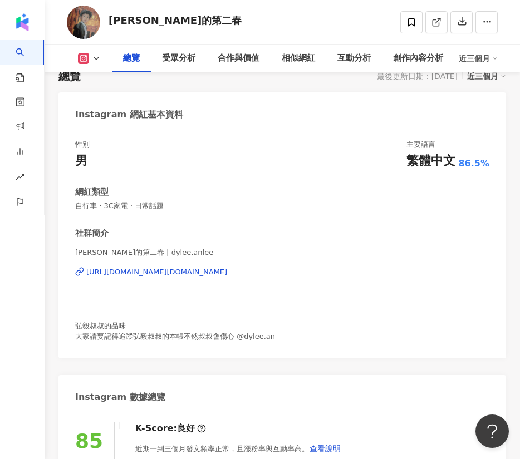
click at [160, 277] on div "李弘毅的第二春 | dylee.anlee https://www.instagram.com/dylee.anlee/" at bounding box center [282, 280] width 414 height 65
click at [163, 274] on div "https://www.instagram.com/dylee.anlee/" at bounding box center [156, 272] width 141 height 10
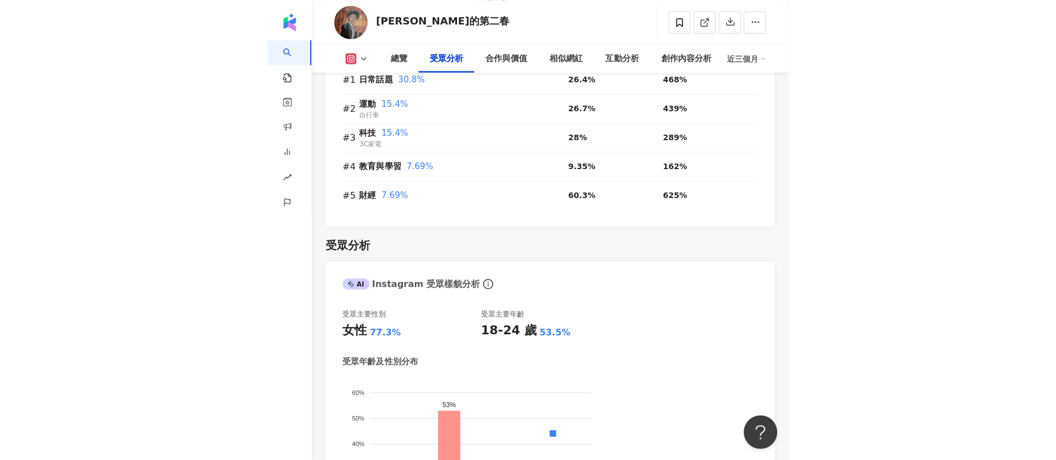
scroll to position [1428, 0]
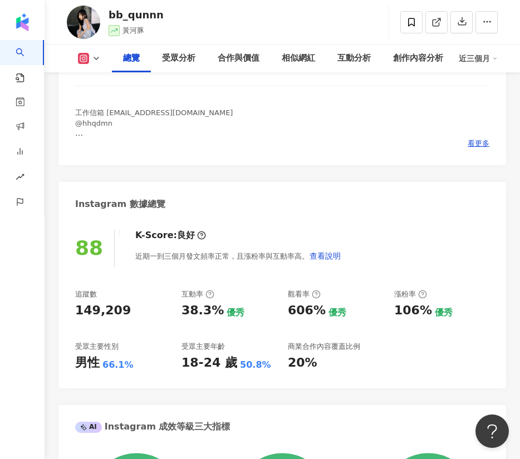
scroll to position [48, 0]
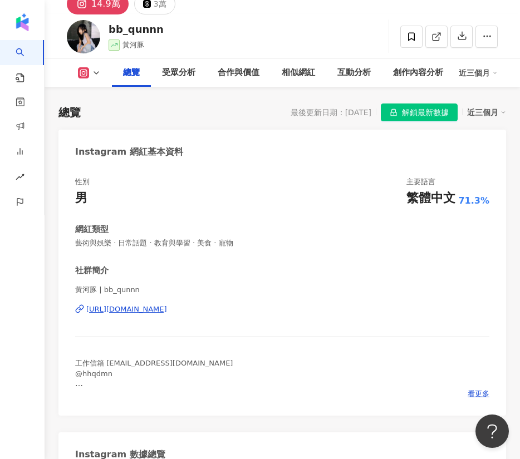
click at [167, 311] on div "[URL][DOMAIN_NAME]" at bounding box center [126, 310] width 81 height 10
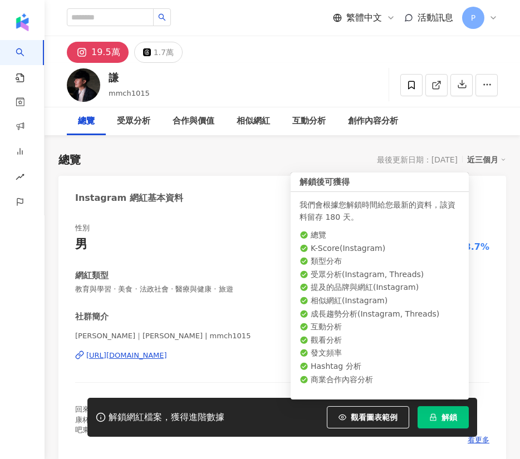
click at [453, 413] on span "解鎖" at bounding box center [450, 417] width 16 height 9
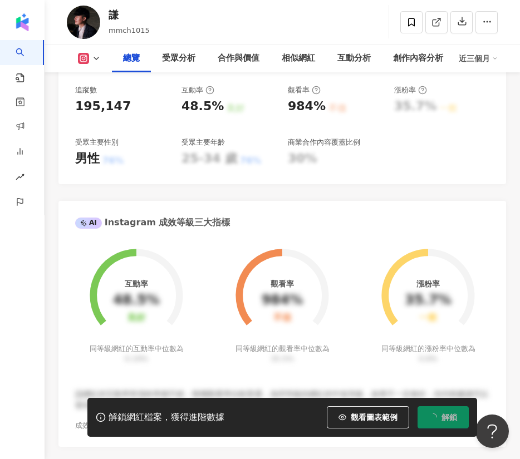
scroll to position [84, 0]
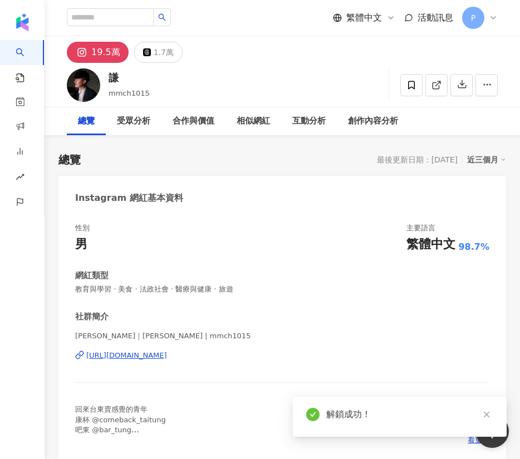
click at [166, 353] on div "https://www.instagram.com/mmch1015/" at bounding box center [126, 356] width 81 height 10
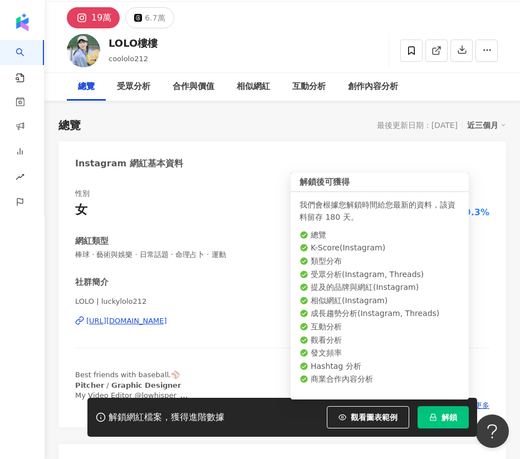
click at [439, 407] on button "解鎖" at bounding box center [443, 417] width 51 height 22
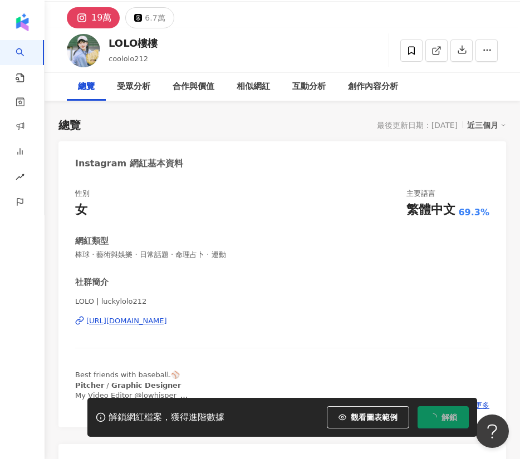
click at [167, 320] on div "https://www.instagram.com/luckylolo212/" at bounding box center [126, 321] width 81 height 10
drag, startPoint x: 109, startPoint y: 42, endPoint x: 175, endPoint y: 40, distance: 66.3
click at [175, 40] on div "LOLO樓樓 coololo212 追蹤數 190,478 互動率 2.7% 觀看率 76%" at bounding box center [282, 50] width 475 height 44
copy div "LOLO樓樓"
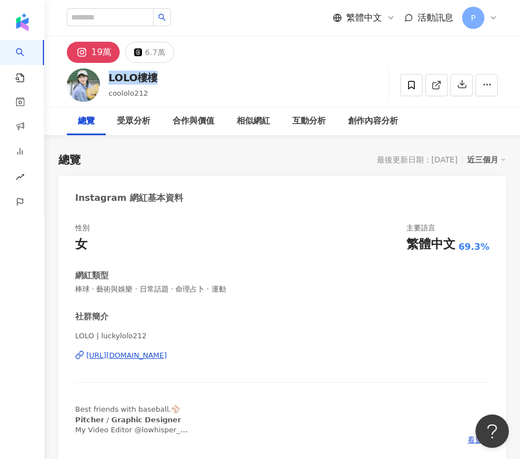
drag, startPoint x: 110, startPoint y: 78, endPoint x: 170, endPoint y: 75, distance: 60.2
click at [170, 75] on div "LOLO樓樓 coololo212 追蹤數 190,478 互動率 2.7% 觀看率 76%" at bounding box center [282, 85] width 475 height 44
copy div "LOLO樓樓"
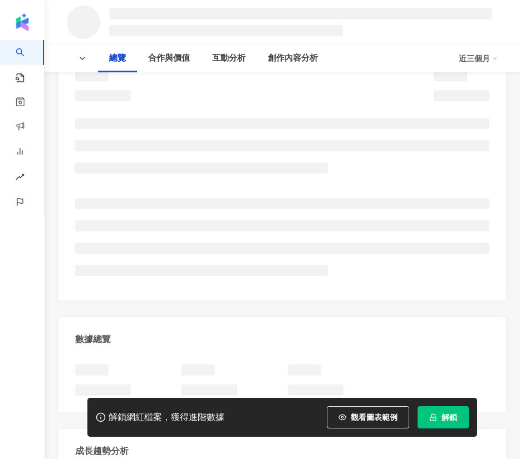
scroll to position [158, 0]
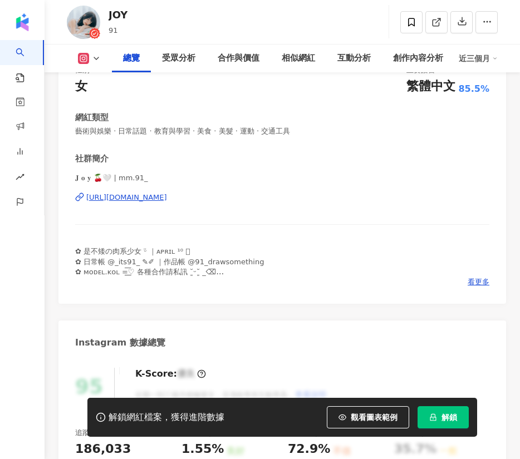
click at [127, 195] on div "[URL][DOMAIN_NAME]" at bounding box center [126, 198] width 81 height 10
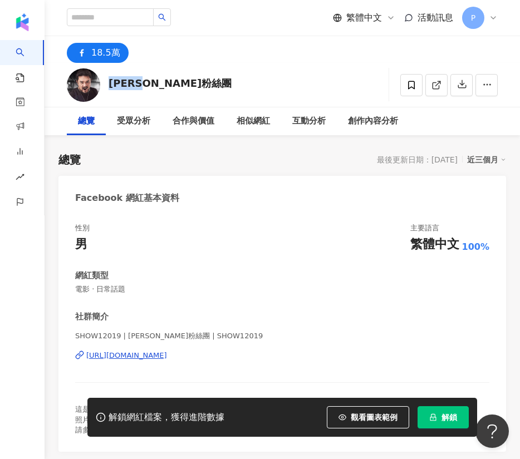
drag, startPoint x: 190, startPoint y: 242, endPoint x: 155, endPoint y: 85, distance: 161.3
click at [159, 82] on div "[PERSON_NAME]粉絲團 追蹤數 185,205 互動率 1.32% 觀看率 234%" at bounding box center [282, 85] width 475 height 44
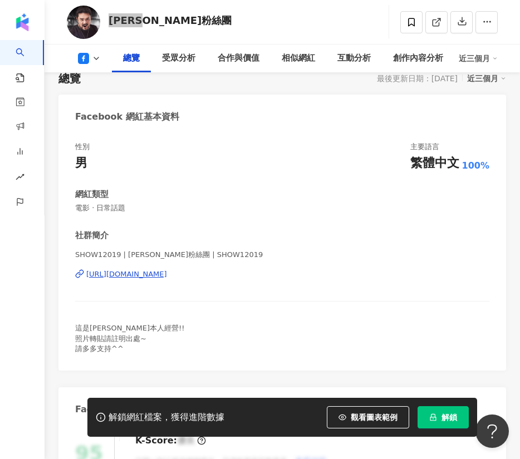
scroll to position [167, 0]
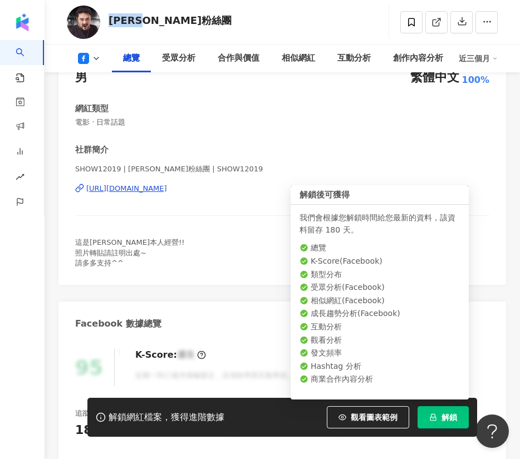
drag, startPoint x: 443, startPoint y: 414, endPoint x: 338, endPoint y: 332, distance: 132.9
click at [443, 414] on span "解鎖" at bounding box center [450, 417] width 16 height 9
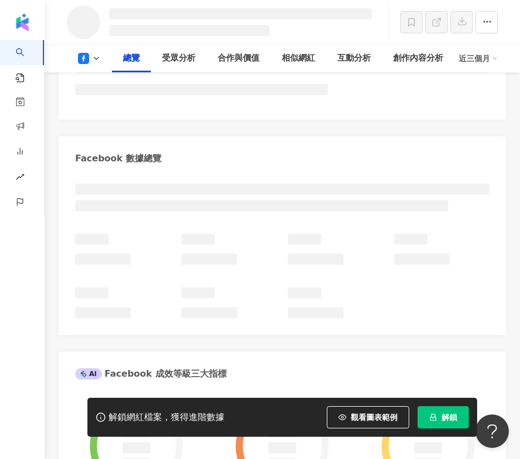
scroll to position [374, 0]
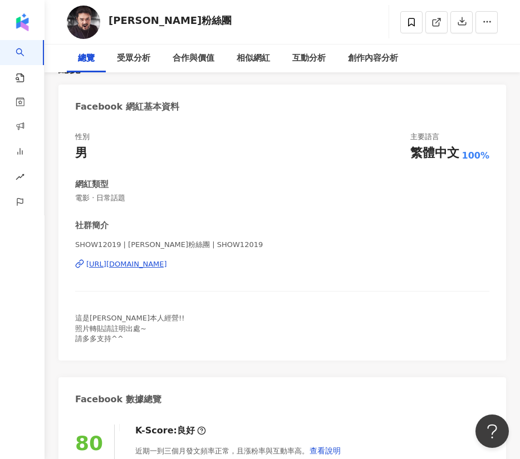
scroll to position [167, 0]
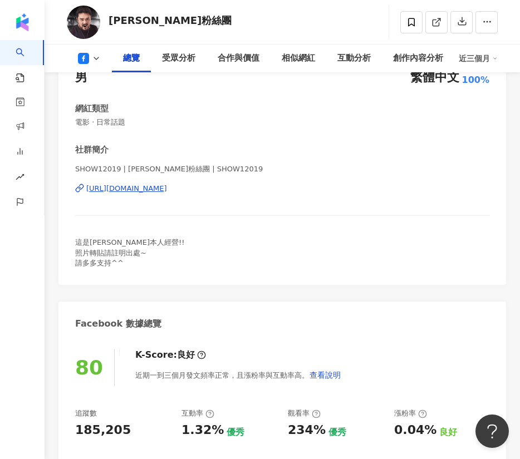
click at [165, 190] on div "[URL][DOMAIN_NAME]" at bounding box center [126, 189] width 81 height 10
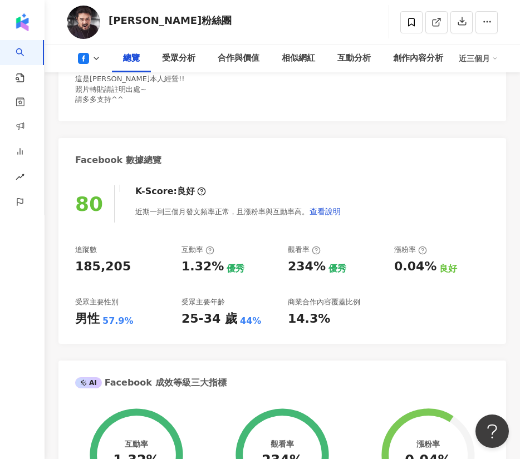
scroll to position [334, 0]
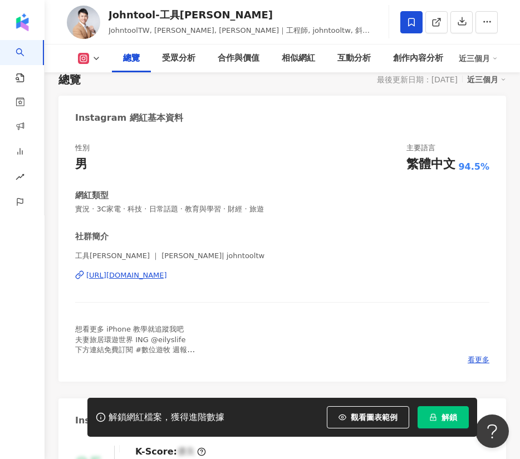
scroll to position [81, 0]
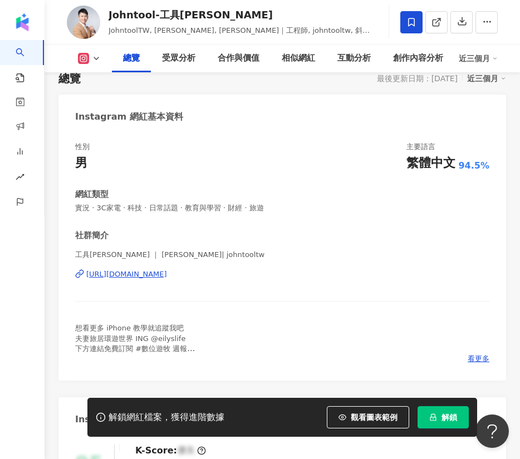
click at [160, 276] on div "[URL][DOMAIN_NAME]" at bounding box center [126, 274] width 81 height 10
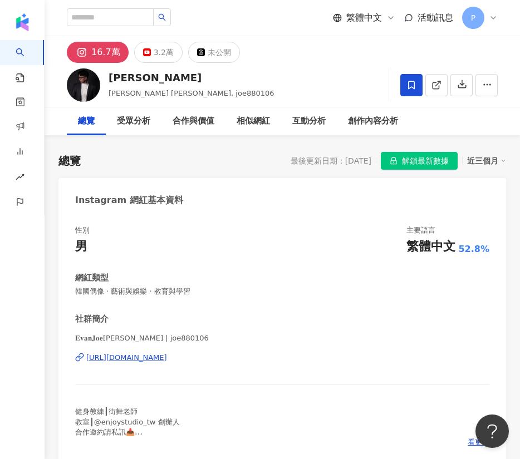
click at [167, 359] on div "https://www.instagram.com/joe880106/" at bounding box center [126, 358] width 81 height 10
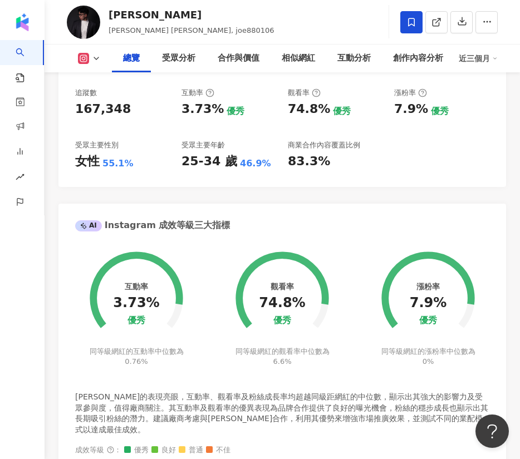
scroll to position [501, 0]
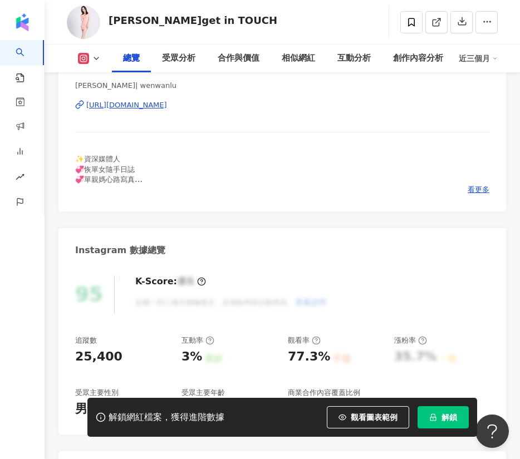
click at [167, 110] on div "https://www.instagram.com/wenwanlu/" at bounding box center [126, 105] width 81 height 10
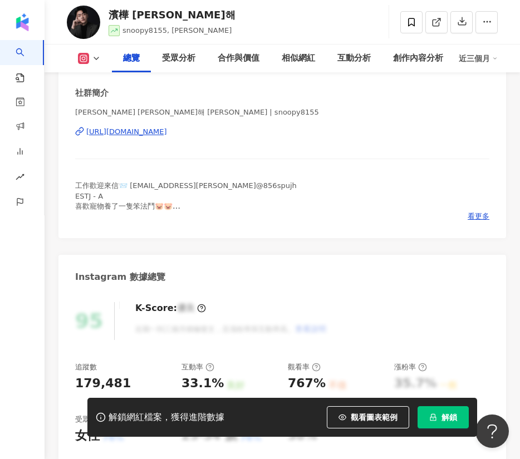
scroll to position [251, 0]
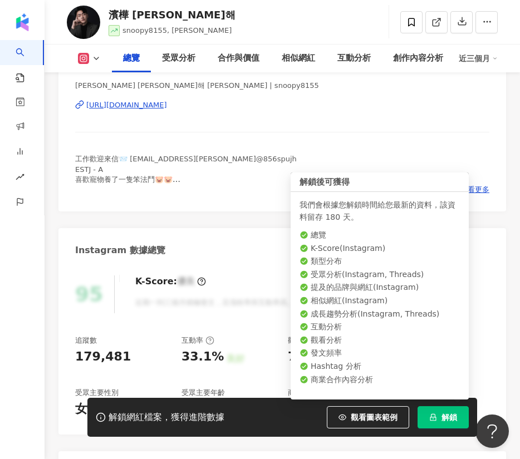
drag, startPoint x: 449, startPoint y: 413, endPoint x: 385, endPoint y: 387, distance: 69.0
click at [449, 413] on span "解鎖" at bounding box center [450, 417] width 16 height 9
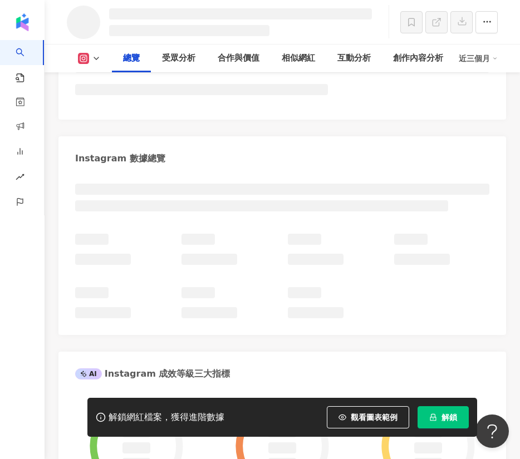
scroll to position [374, 0]
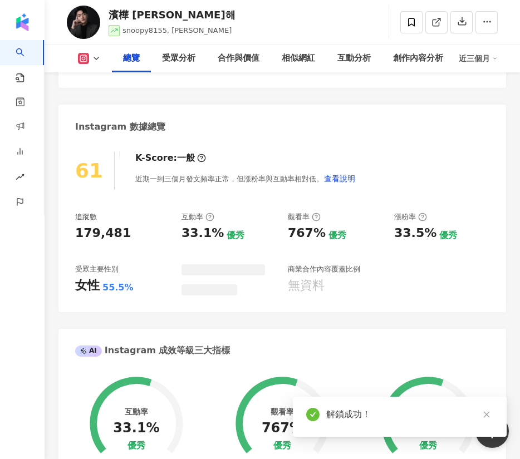
scroll to position [334, 0]
